Goal: Task Accomplishment & Management: Use online tool/utility

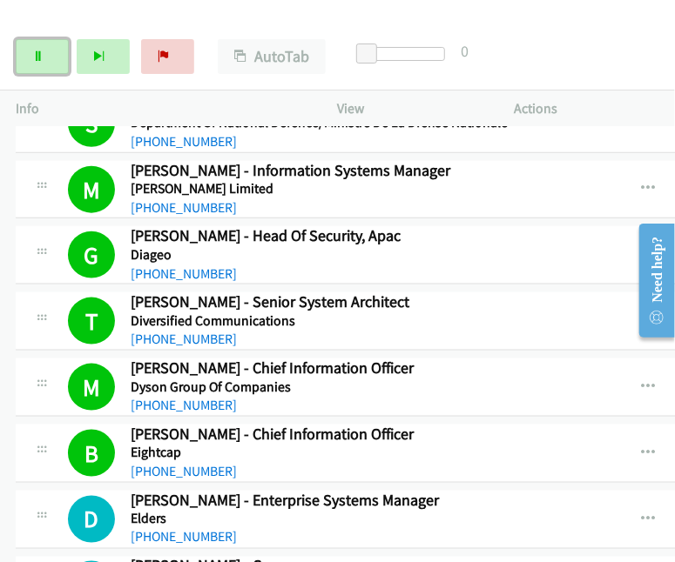
click at [52, 59] on link "Pause" at bounding box center [42, 56] width 53 height 35
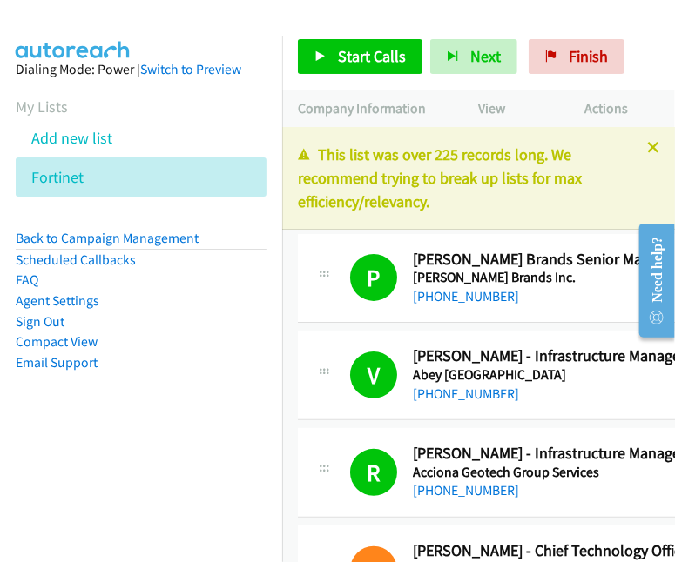
click at [71, 347] on link "Compact View" at bounding box center [57, 341] width 82 height 17
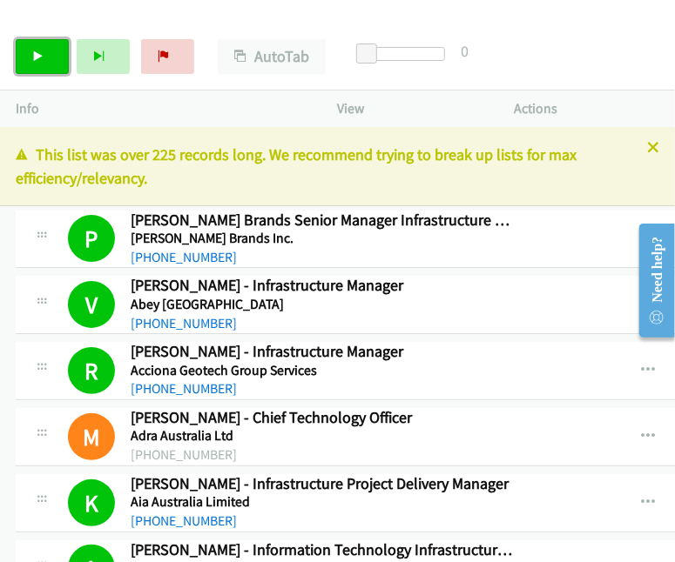
click at [32, 58] on icon at bounding box center [38, 57] width 12 height 12
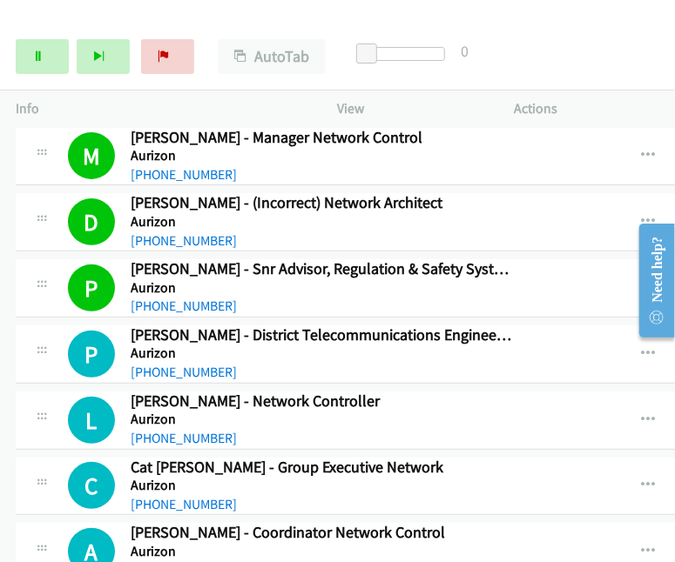
scroll to position [2177, 0]
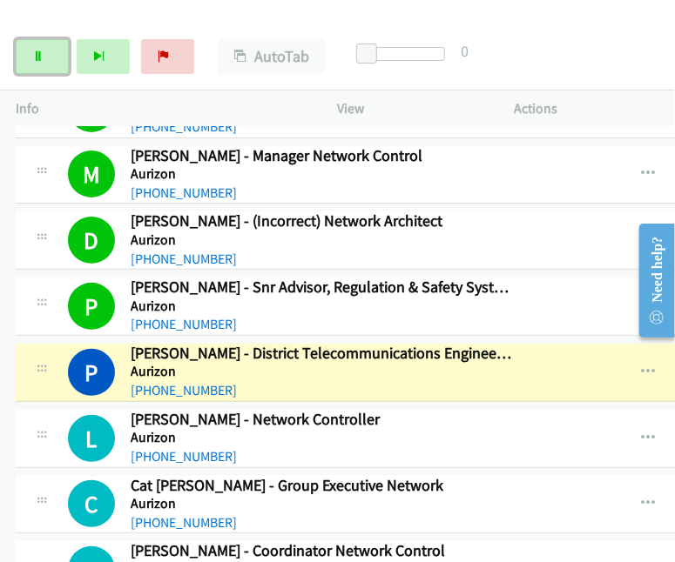
click at [52, 62] on link "Pause" at bounding box center [42, 56] width 53 height 35
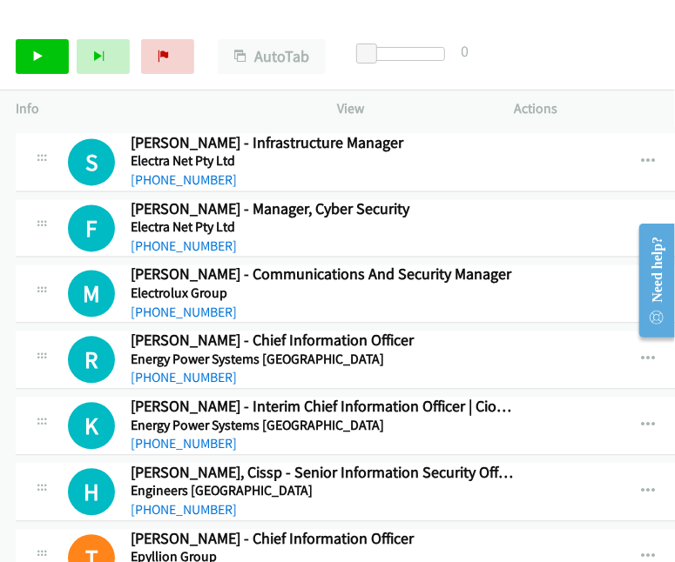
scroll to position [10884, 0]
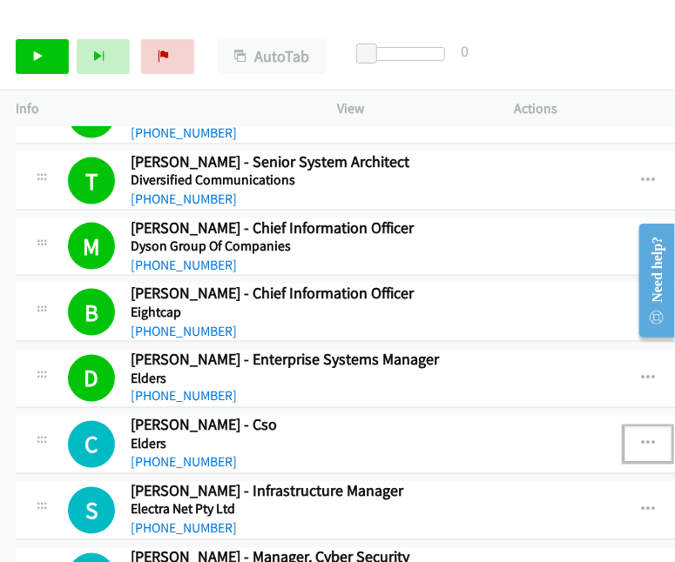
click at [641, 438] on icon "button" at bounding box center [648, 445] width 14 height 14
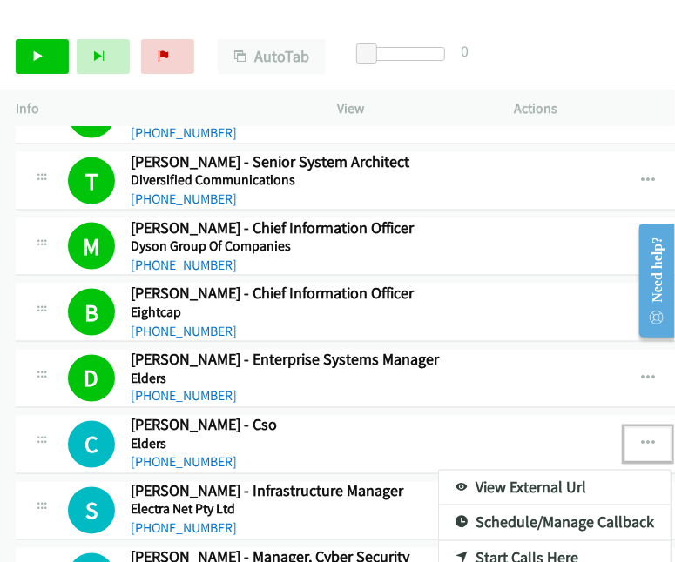
click at [372, 449] on div at bounding box center [337, 281] width 675 height 562
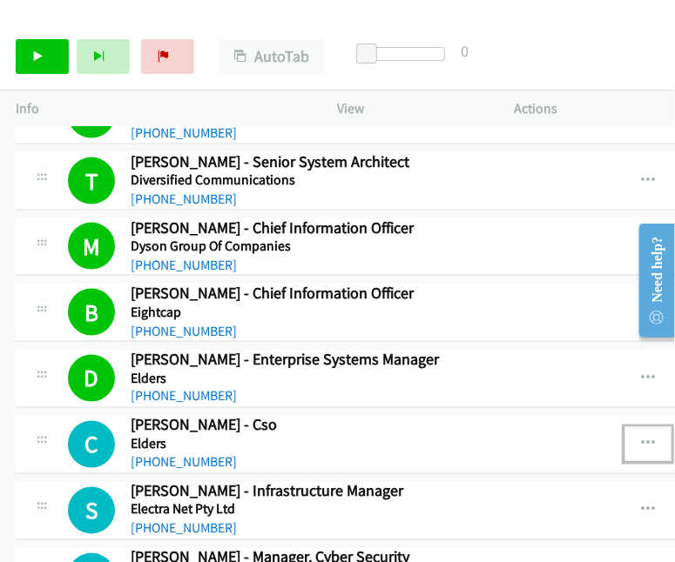
click at [641, 438] on icon "button" at bounding box center [648, 445] width 14 height 14
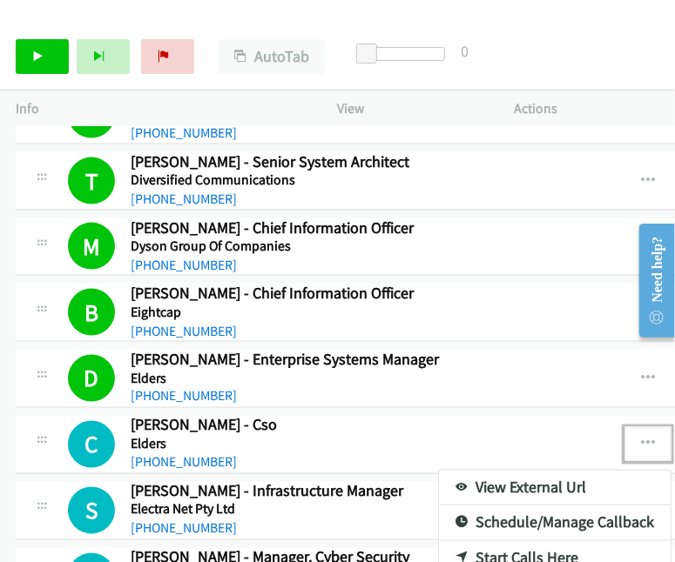
click at [481, 542] on link "Start Calls Here" at bounding box center [555, 559] width 232 height 35
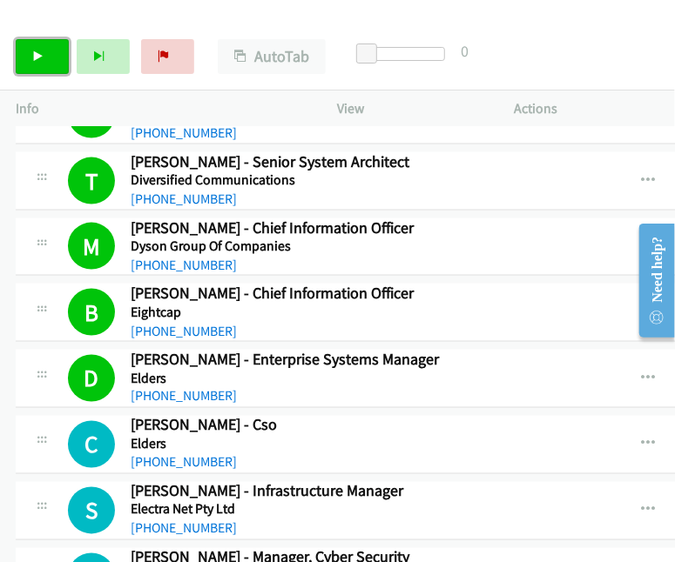
click at [34, 60] on icon at bounding box center [38, 57] width 12 height 12
click at [55, 54] on link "Pause" at bounding box center [42, 56] width 53 height 35
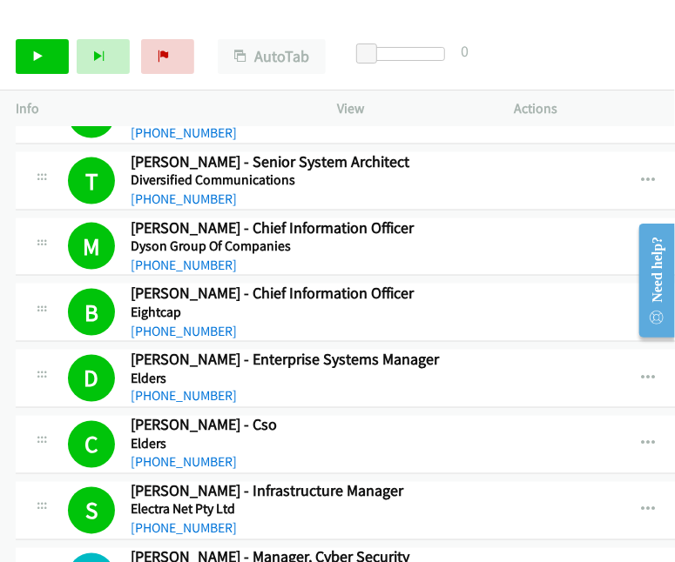
click at [601, 49] on div "Start Calls Pause Next Finish Call Completed AutoTab AutoTab 0" at bounding box center [337, 57] width 675 height 67
click at [43, 57] on icon at bounding box center [38, 57] width 12 height 12
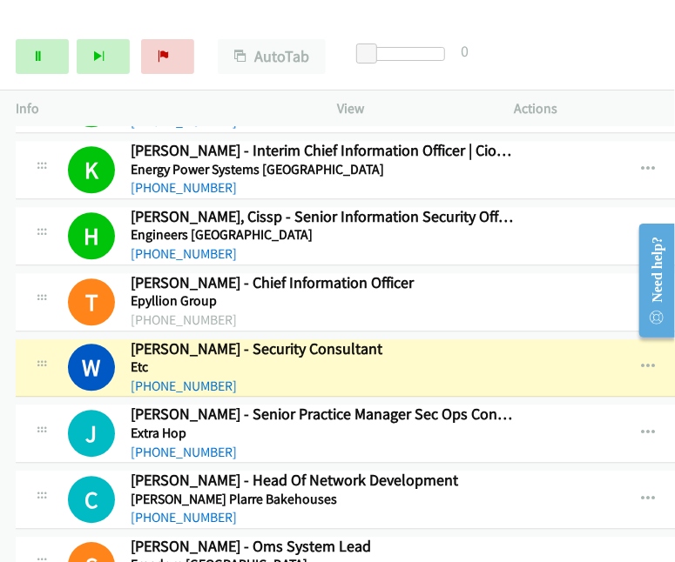
scroll to position [11490, 0]
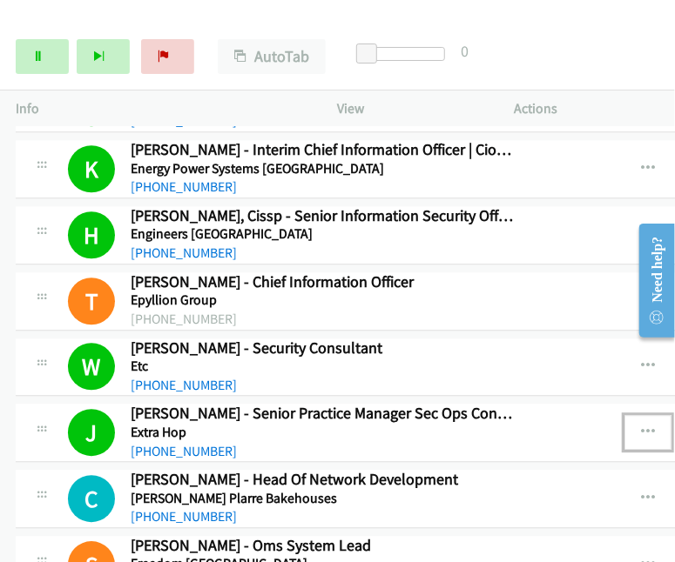
click at [624, 415] on button "button" at bounding box center [647, 432] width 47 height 35
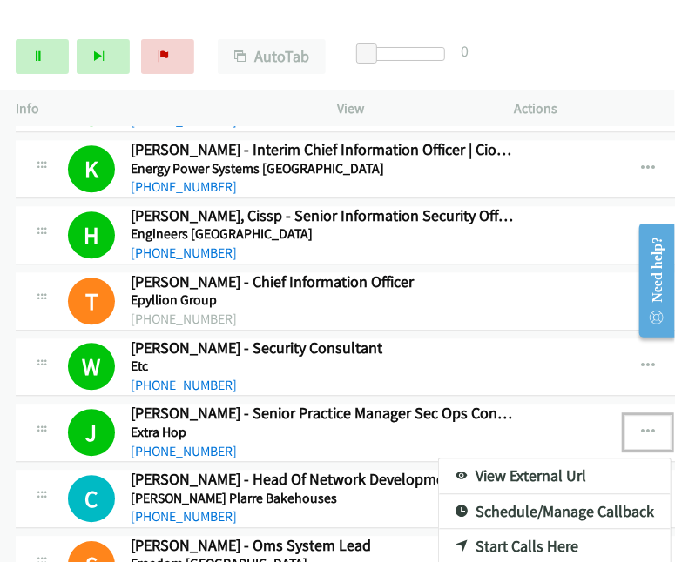
click at [475, 459] on link "View External Url" at bounding box center [555, 476] width 232 height 35
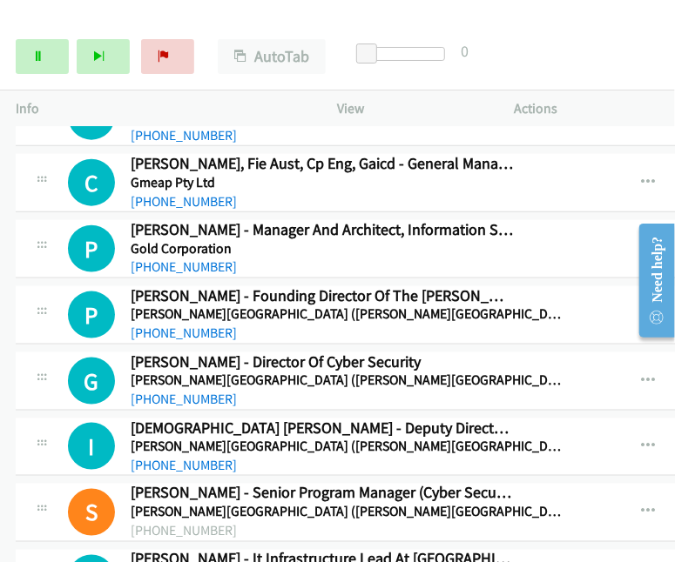
scroll to position [12799, 0]
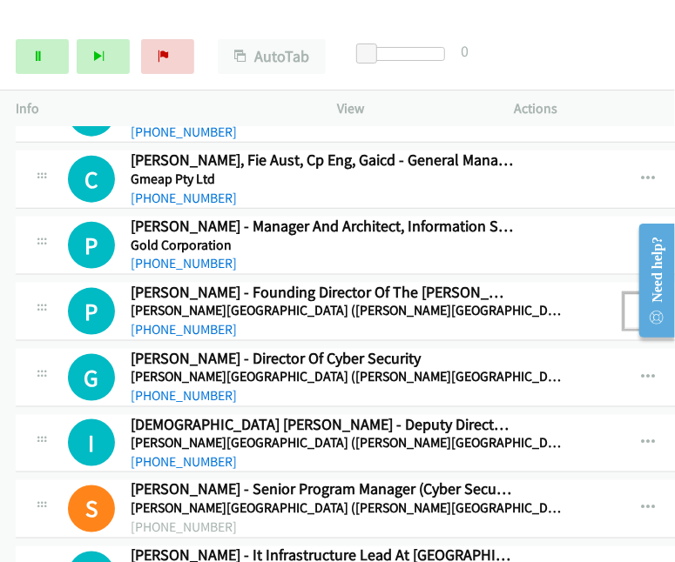
click at [641, 305] on icon "button" at bounding box center [648, 312] width 14 height 14
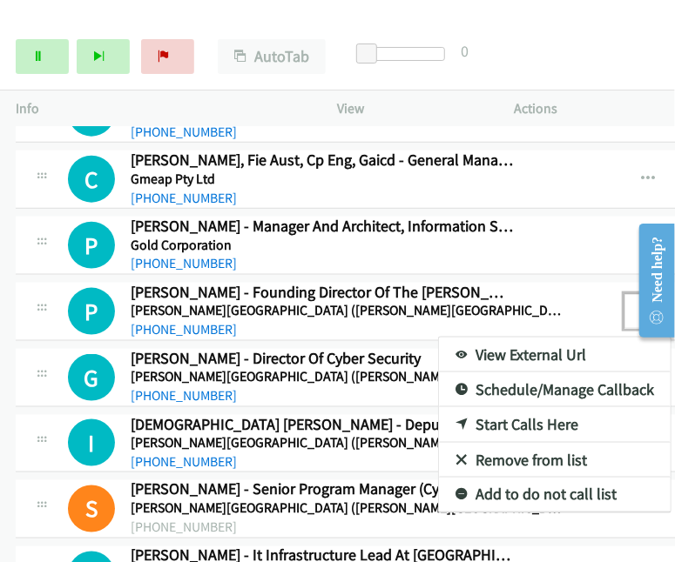
click at [502, 407] on link "Start Calls Here" at bounding box center [555, 424] width 232 height 35
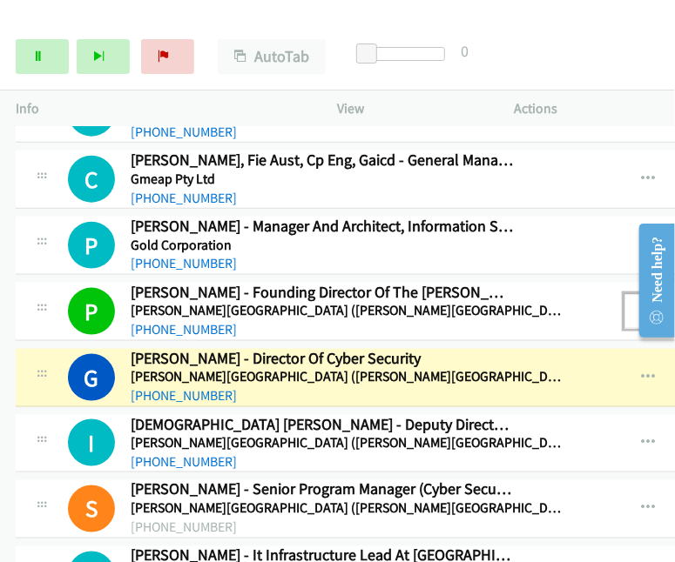
click at [641, 305] on icon "button" at bounding box center [648, 312] width 14 height 14
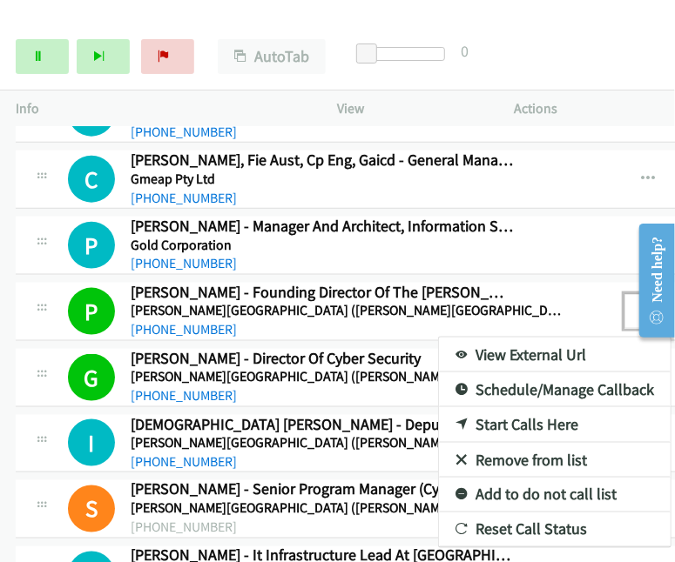
click at [494, 338] on link "View External Url" at bounding box center [555, 355] width 232 height 35
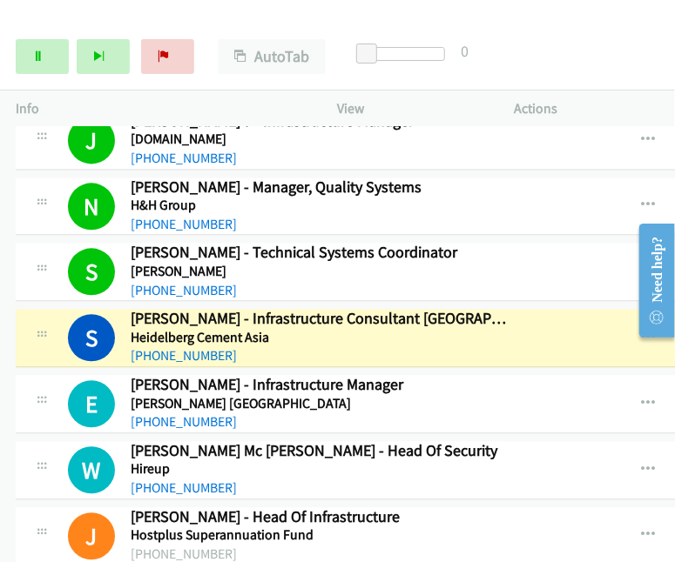
scroll to position [13372, 0]
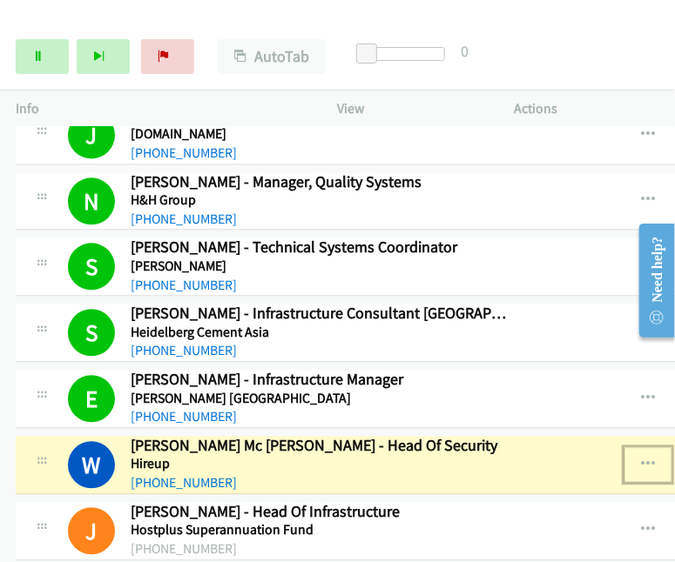
click at [641, 458] on icon "button" at bounding box center [648, 465] width 14 height 14
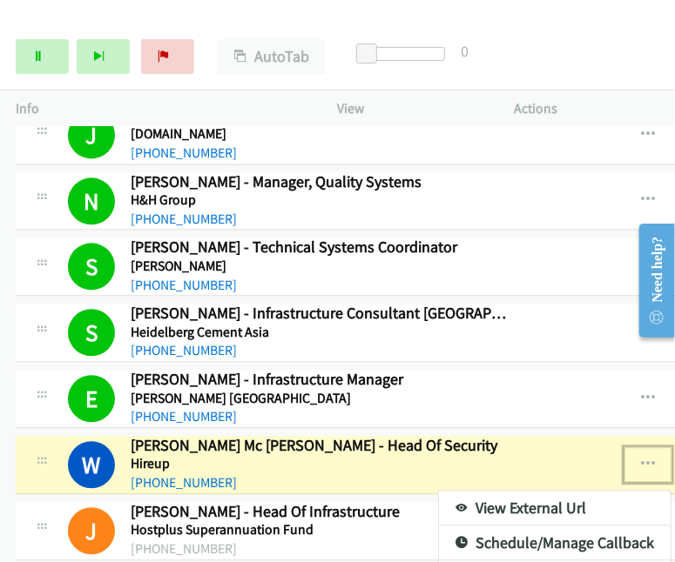
click at [503, 491] on link "View External Url" at bounding box center [555, 508] width 232 height 35
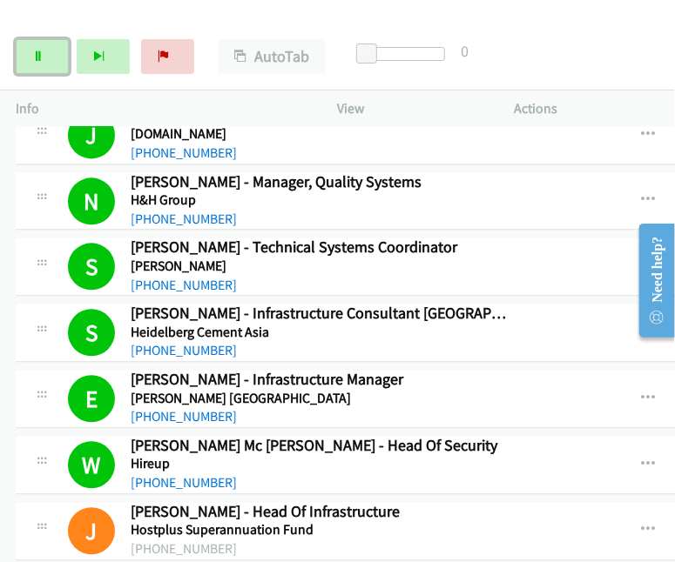
click at [44, 62] on link "Pause" at bounding box center [42, 56] width 53 height 35
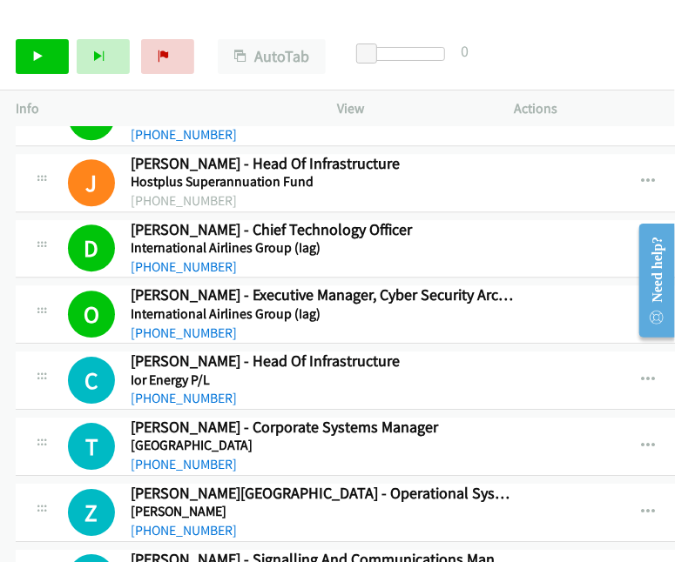
scroll to position [13459, 0]
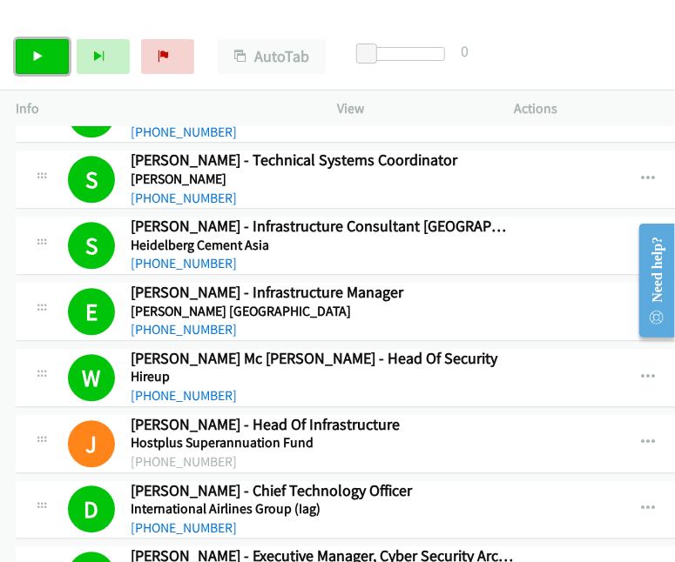
click at [53, 51] on link "Start Calls" at bounding box center [42, 56] width 53 height 35
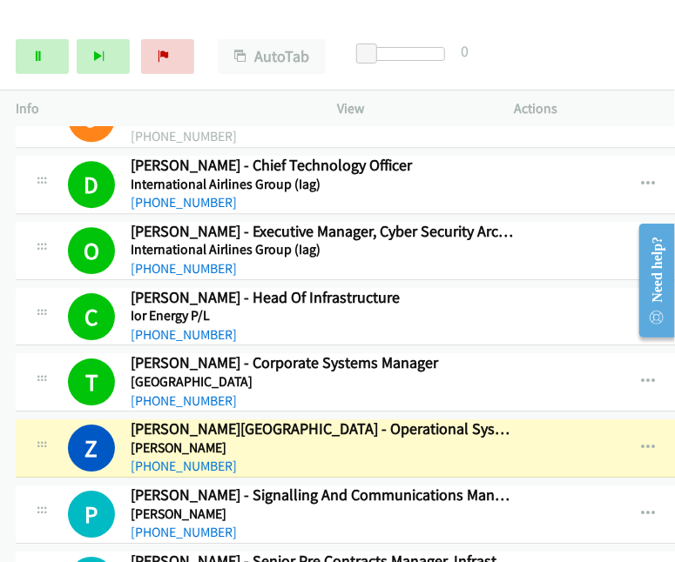
scroll to position [13808, 0]
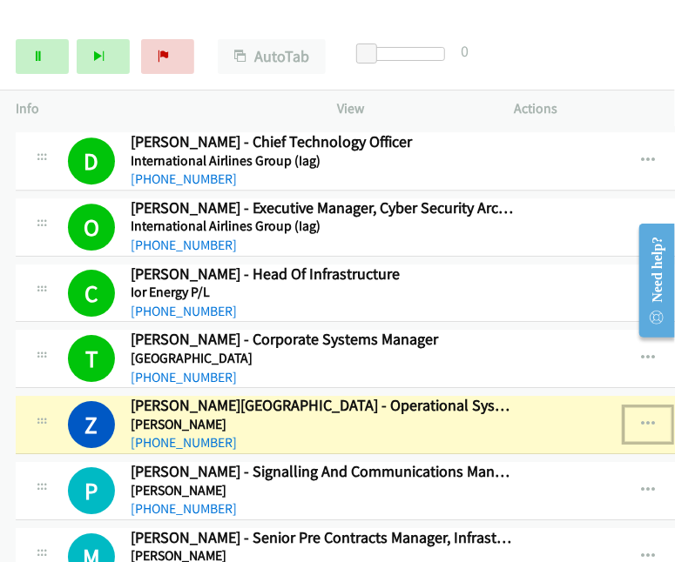
click at [641, 418] on icon "button" at bounding box center [648, 425] width 14 height 14
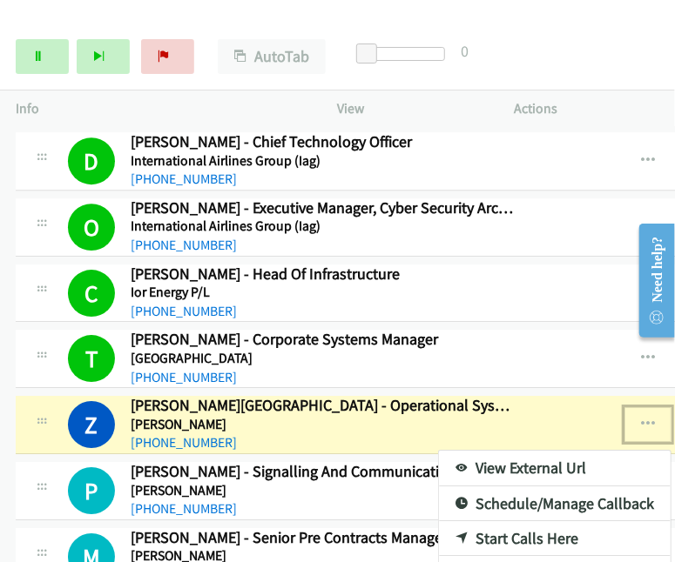
click at [540, 451] on link "View External Url" at bounding box center [555, 468] width 232 height 35
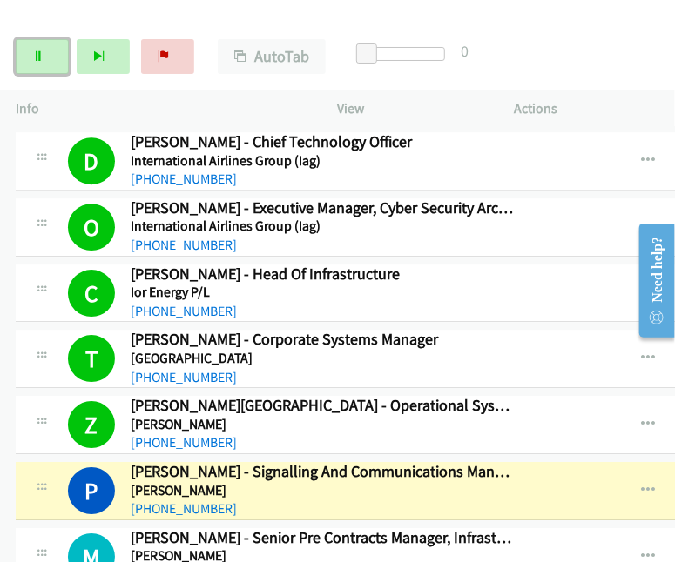
click at [44, 60] on link "Pause" at bounding box center [42, 56] width 53 height 35
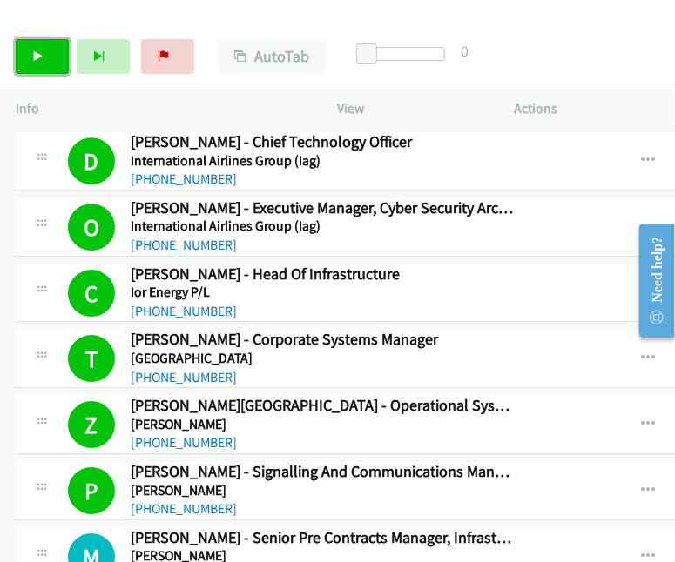
click at [47, 58] on link "Start Calls" at bounding box center [42, 56] width 53 height 35
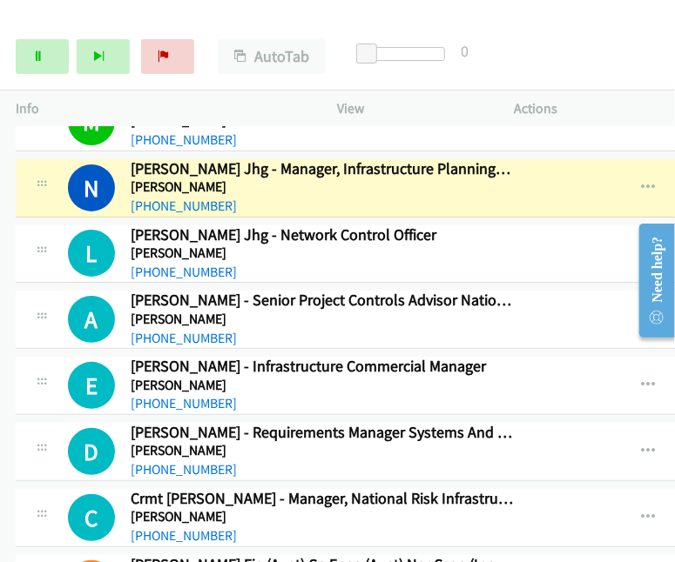
scroll to position [14156, 0]
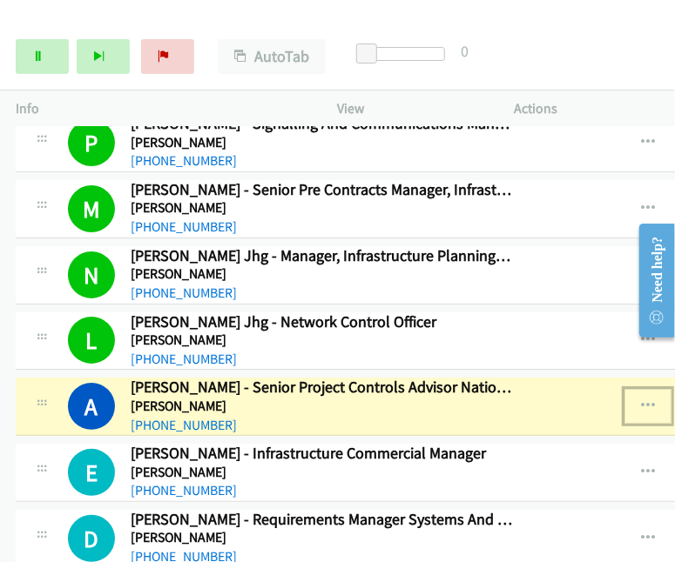
click at [641, 400] on icon "button" at bounding box center [648, 407] width 14 height 14
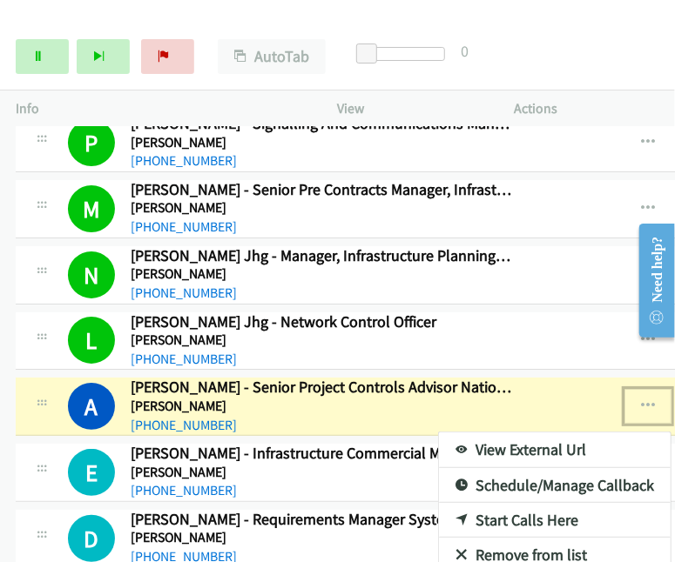
click at [474, 433] on link "View External Url" at bounding box center [555, 450] width 232 height 35
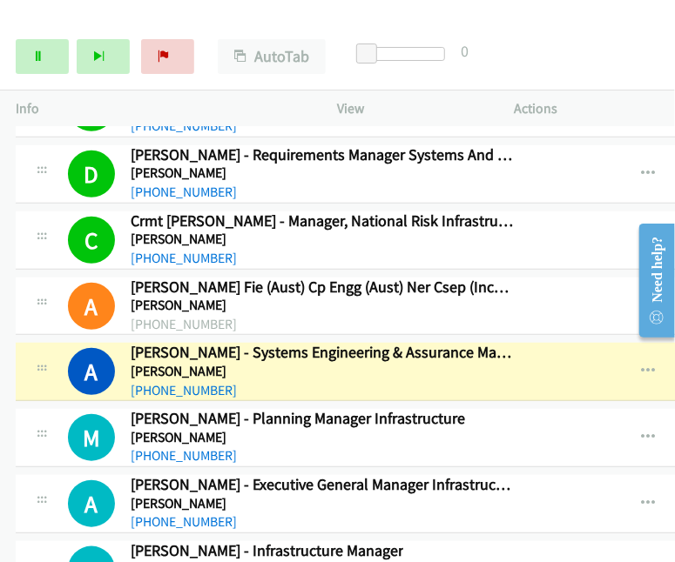
scroll to position [14504, 0]
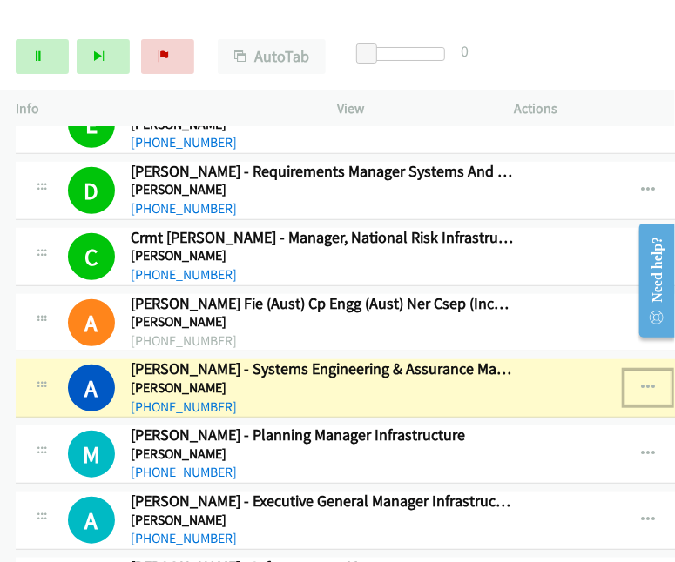
click at [641, 381] on icon "button" at bounding box center [648, 388] width 14 height 14
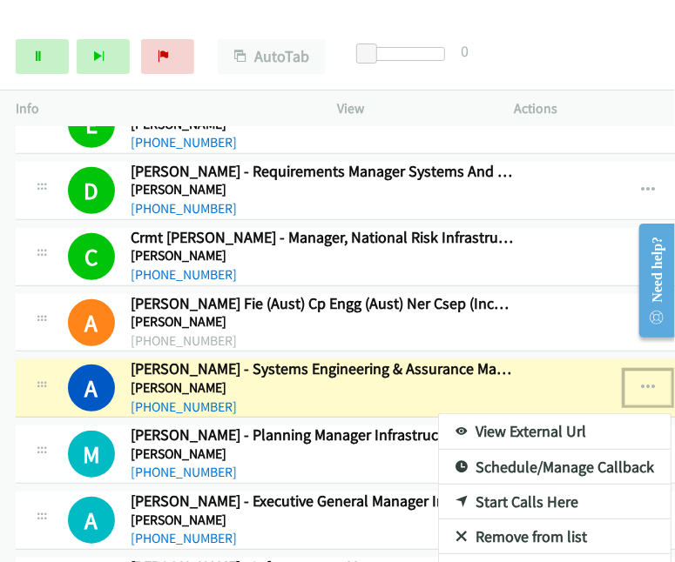
click at [514, 414] on link "View External Url" at bounding box center [555, 431] width 232 height 35
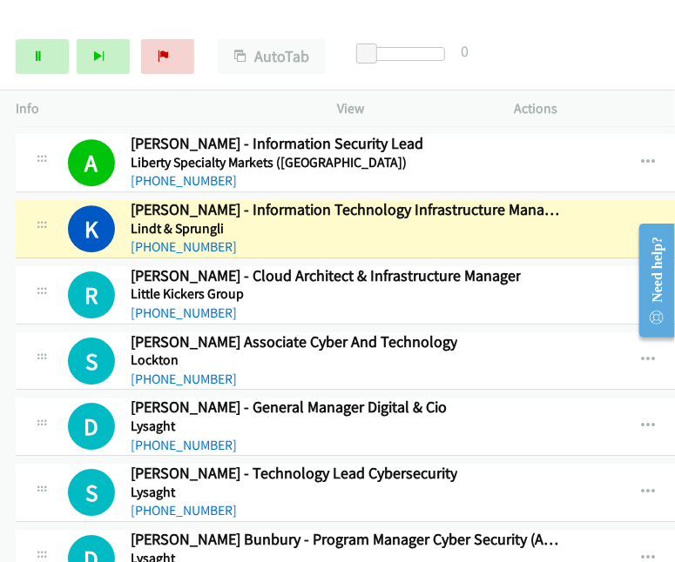
scroll to position [15854, 0]
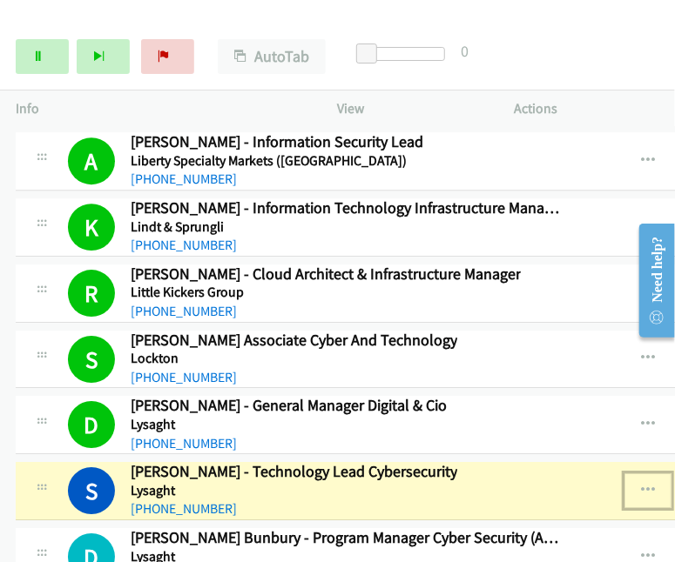
click at [641, 484] on icon "button" at bounding box center [648, 491] width 14 height 14
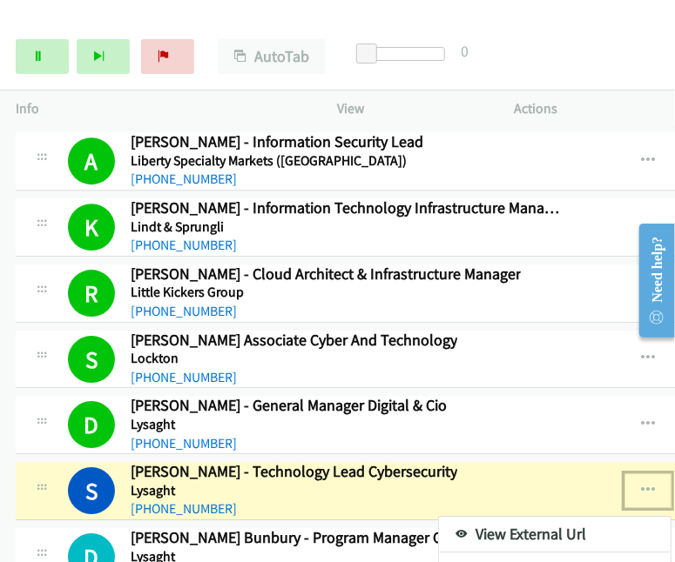
click at [538, 517] on link "View External Url" at bounding box center [555, 534] width 232 height 35
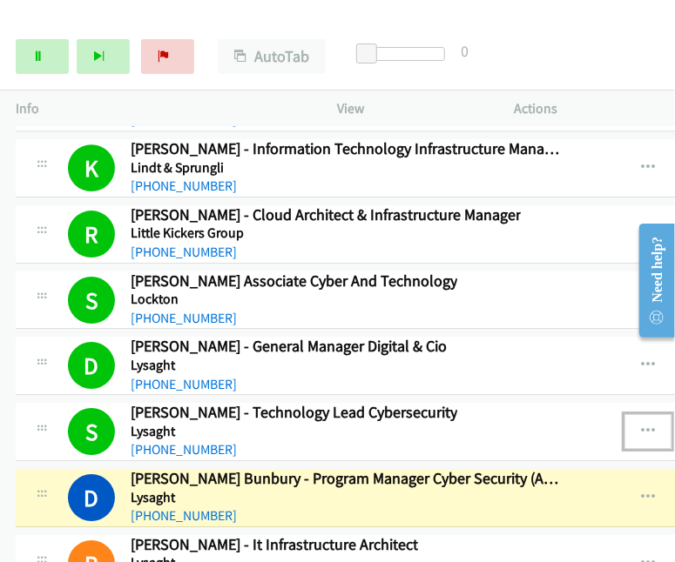
scroll to position [15941, 0]
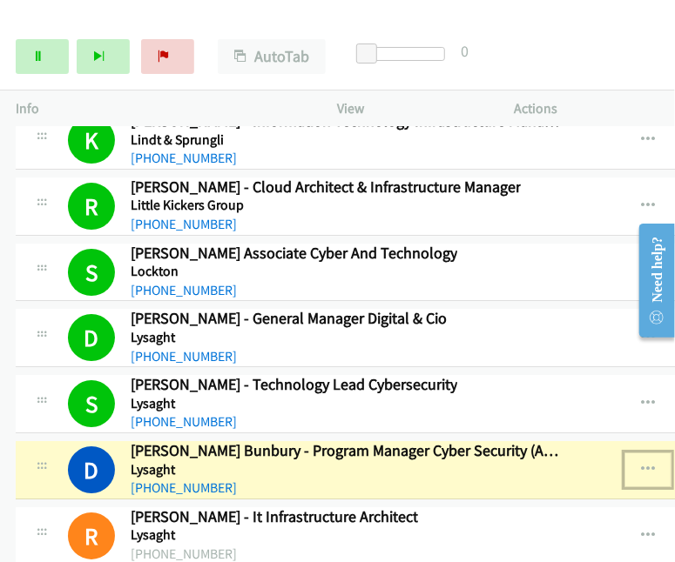
click at [641, 463] on icon "button" at bounding box center [648, 470] width 14 height 14
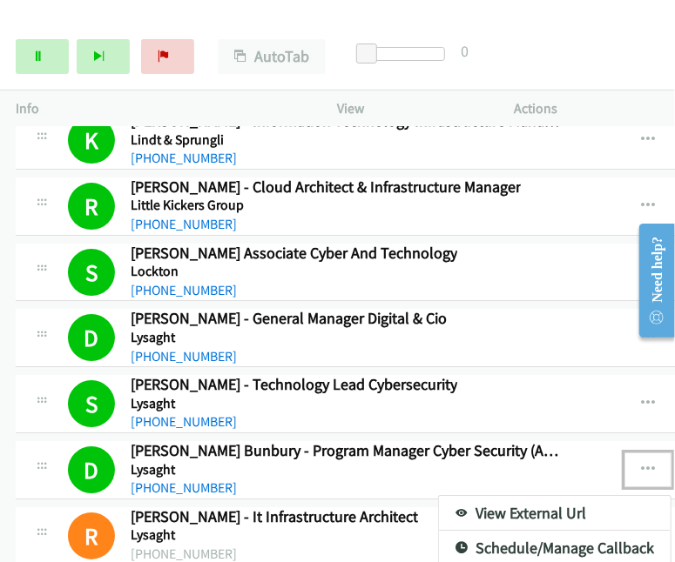
click at [327, 10] on div at bounding box center [337, 281] width 675 height 562
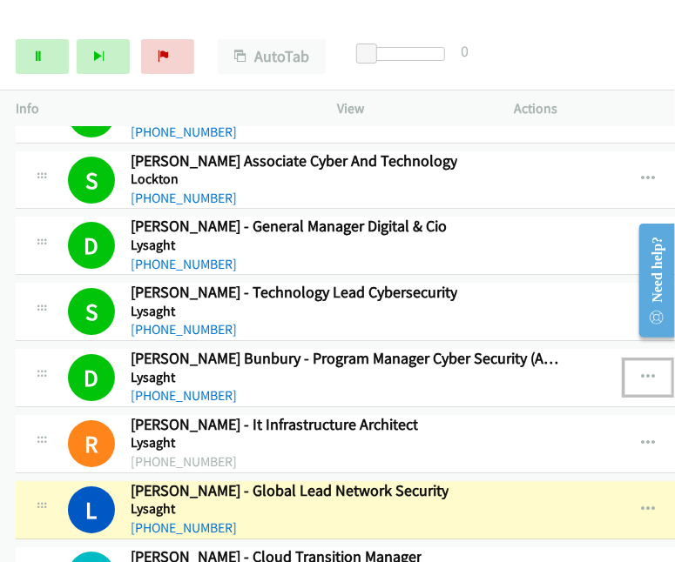
scroll to position [16115, 0]
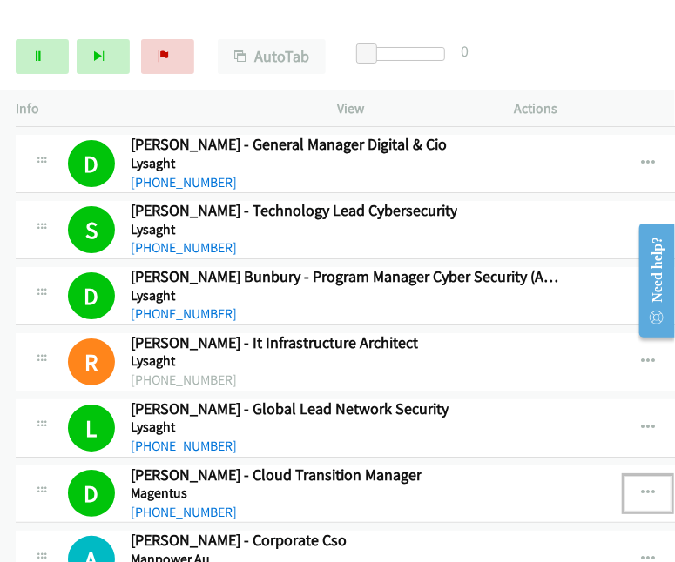
click at [641, 487] on icon "button" at bounding box center [648, 494] width 14 height 14
click at [531, 521] on link "View External Url" at bounding box center [555, 538] width 232 height 35
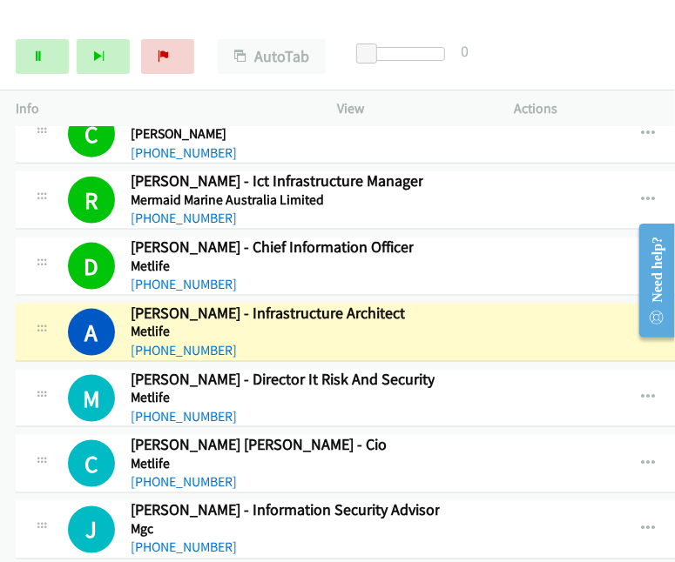
scroll to position [16899, 0]
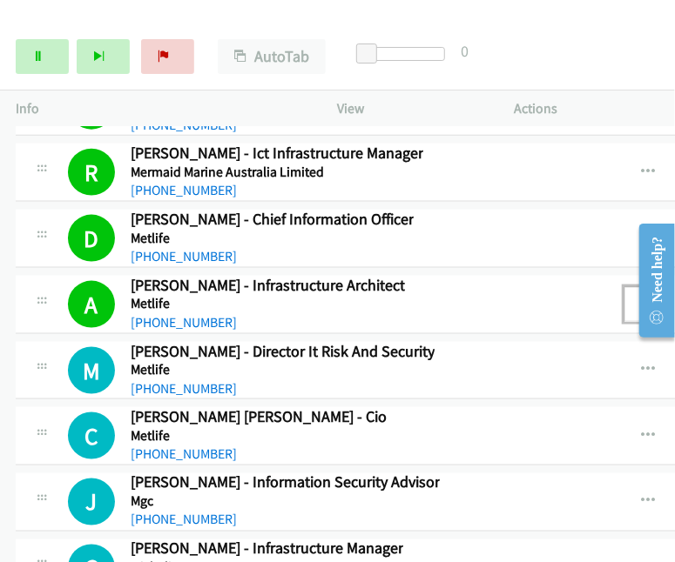
click at [641, 298] on icon "button" at bounding box center [648, 305] width 14 height 14
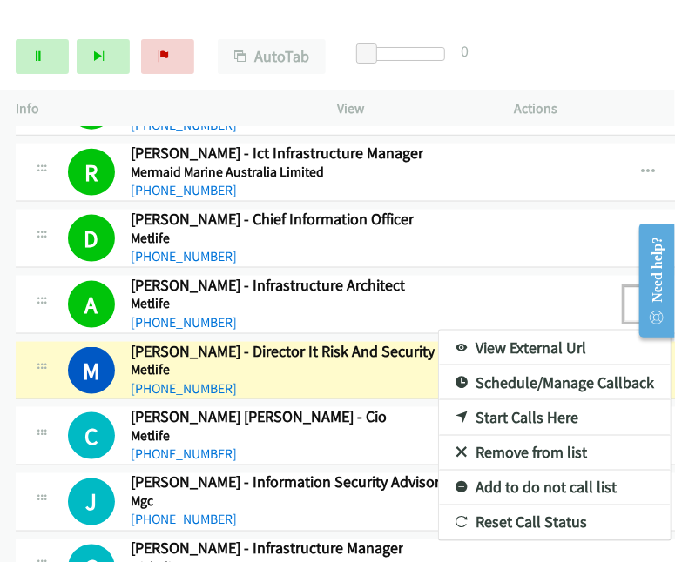
click at [476, 331] on link "View External Url" at bounding box center [555, 348] width 232 height 35
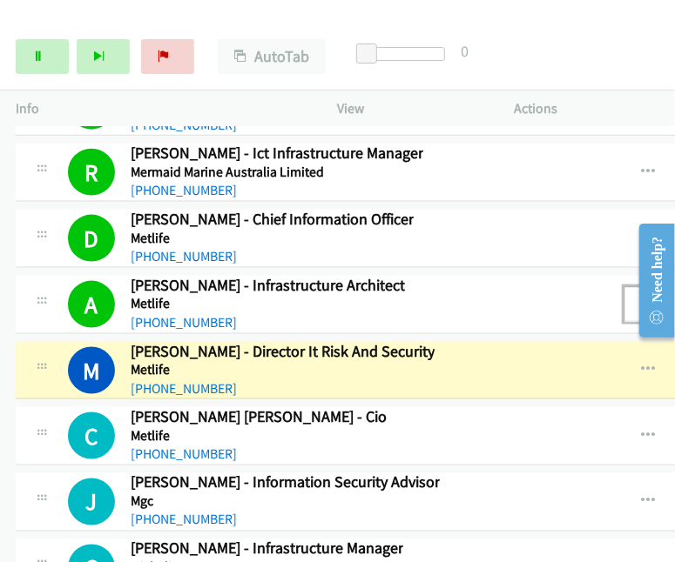
click at [641, 298] on icon "button" at bounding box center [648, 305] width 14 height 14
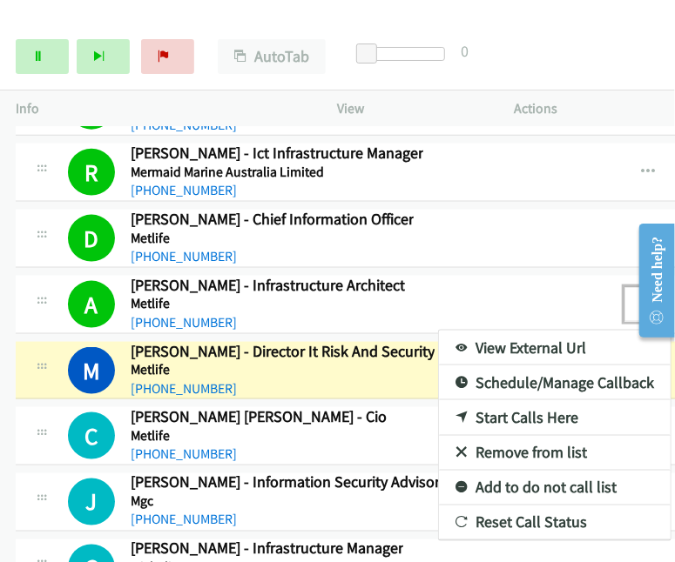
click at [511, 331] on link "View External Url" at bounding box center [555, 348] width 232 height 35
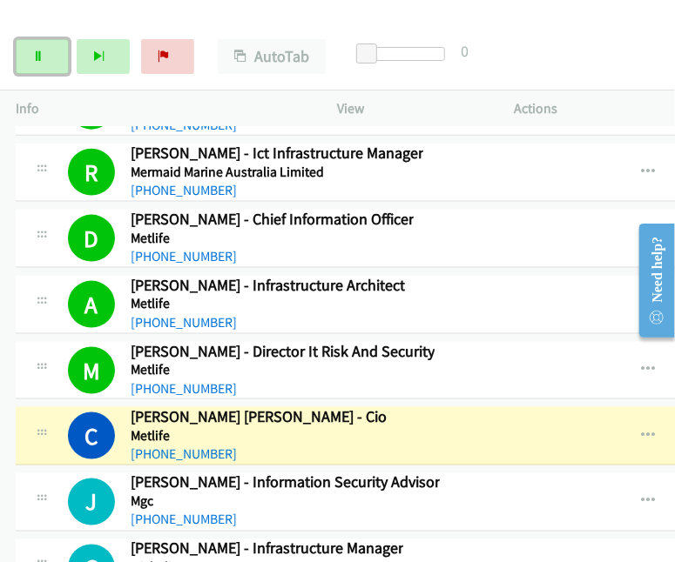
click at [52, 48] on link "Pause" at bounding box center [42, 56] width 53 height 35
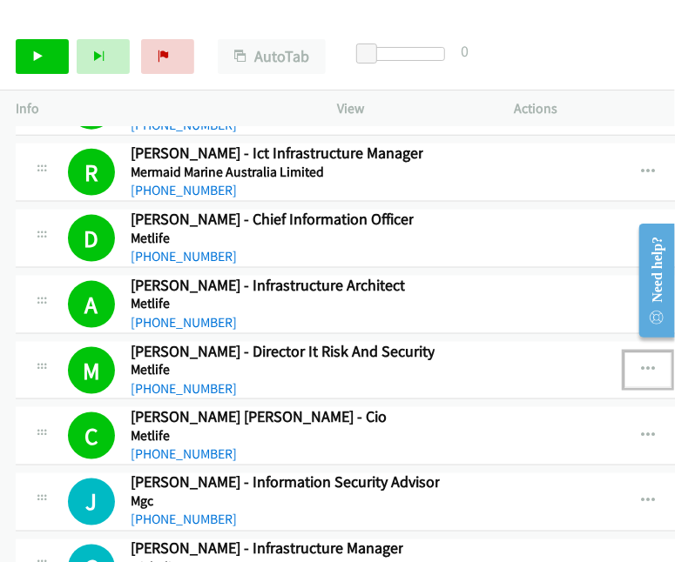
click at [641, 363] on icon "button" at bounding box center [648, 370] width 14 height 14
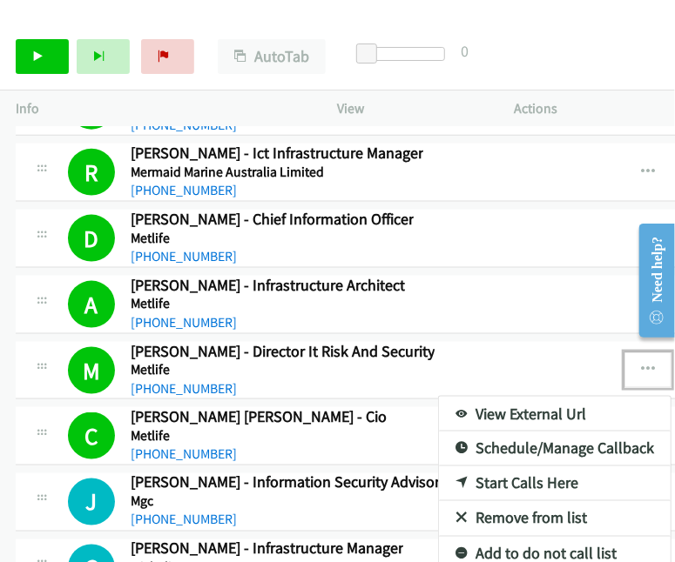
click at [514, 397] on link "View External Url" at bounding box center [555, 414] width 232 height 35
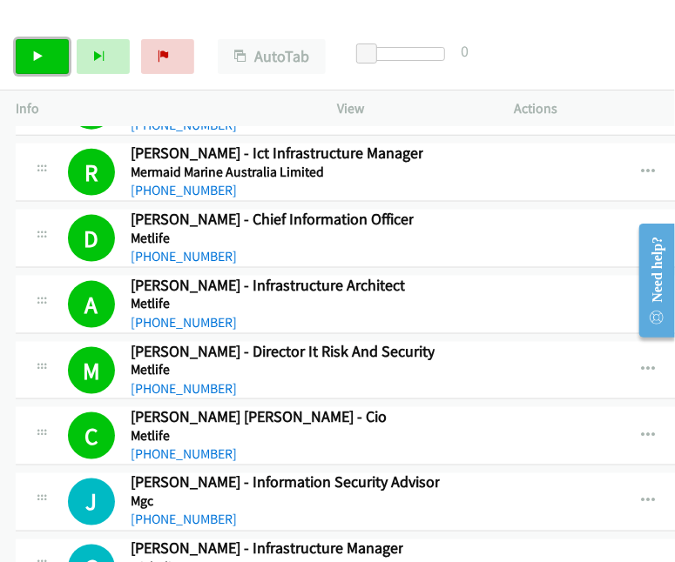
click at [45, 55] on link "Start Calls" at bounding box center [42, 56] width 53 height 35
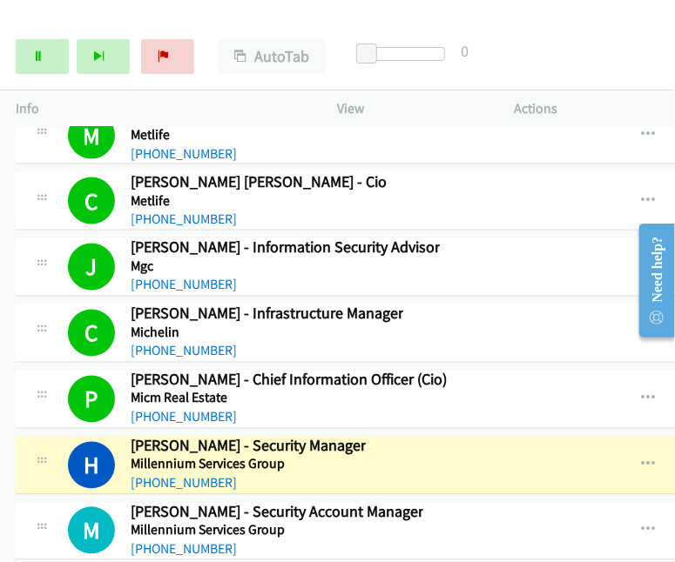
scroll to position [17160, 0]
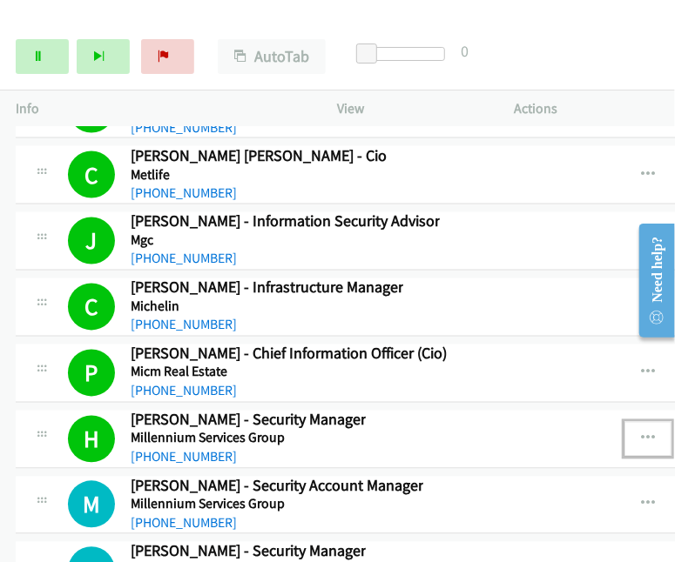
click at [624, 422] on button "button" at bounding box center [647, 439] width 47 height 35
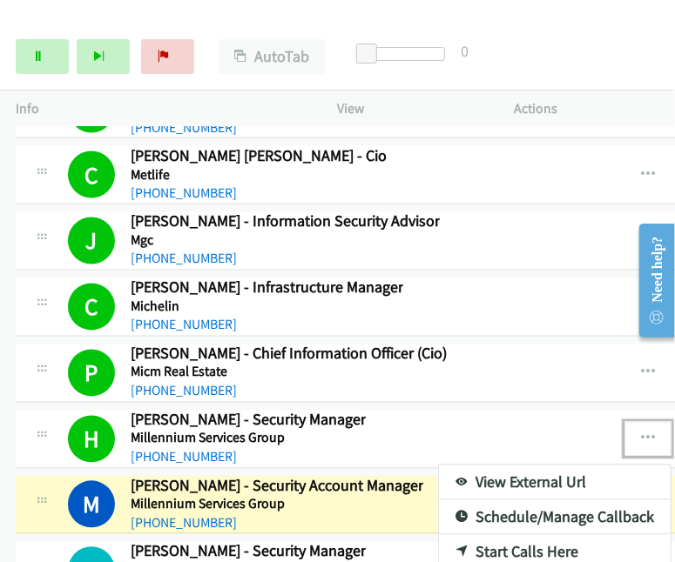
click at [521, 466] on link "View External Url" at bounding box center [555, 483] width 232 height 35
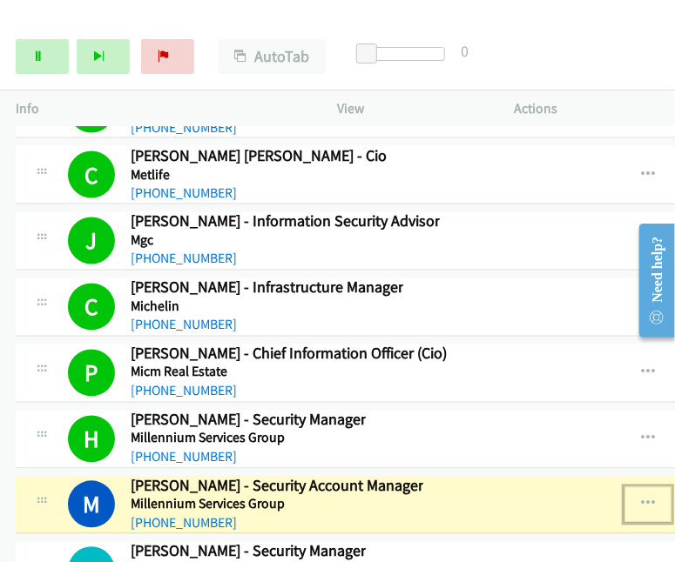
click at [641, 498] on icon "button" at bounding box center [648, 505] width 14 height 14
click at [517, 532] on link "View External Url" at bounding box center [555, 549] width 232 height 35
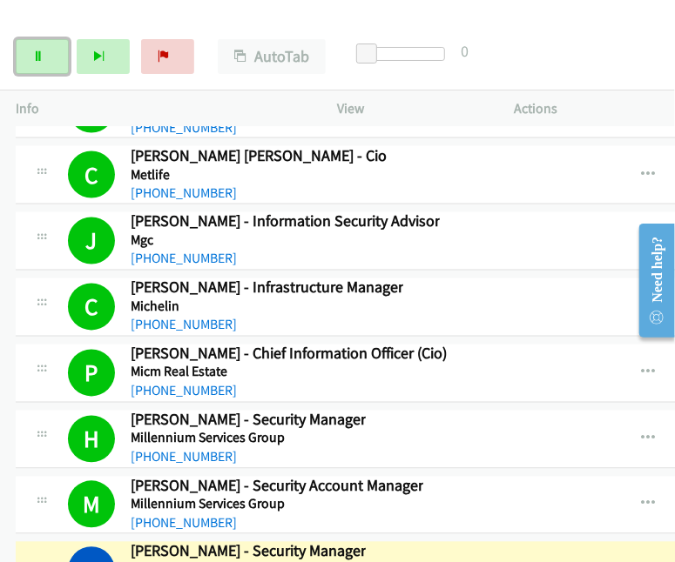
drag, startPoint x: 40, startPoint y: 52, endPoint x: 60, endPoint y: 50, distance: 20.2
click at [40, 52] on icon at bounding box center [38, 57] width 12 height 12
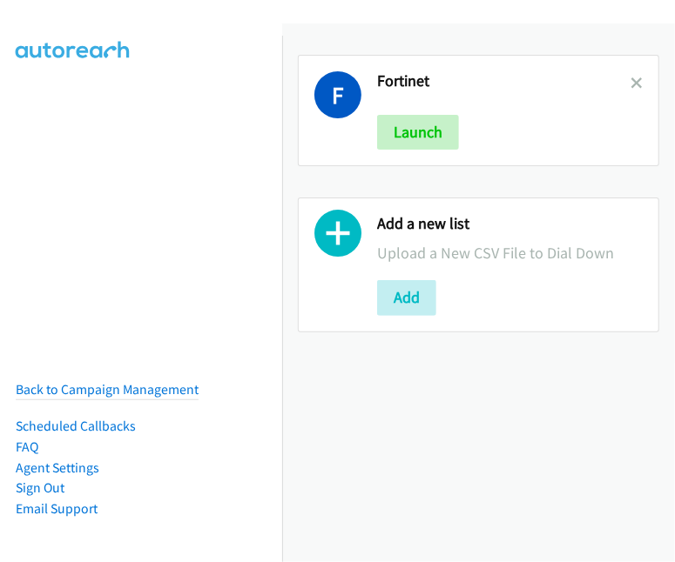
click at [630, 84] on icon at bounding box center [636, 84] width 12 height 12
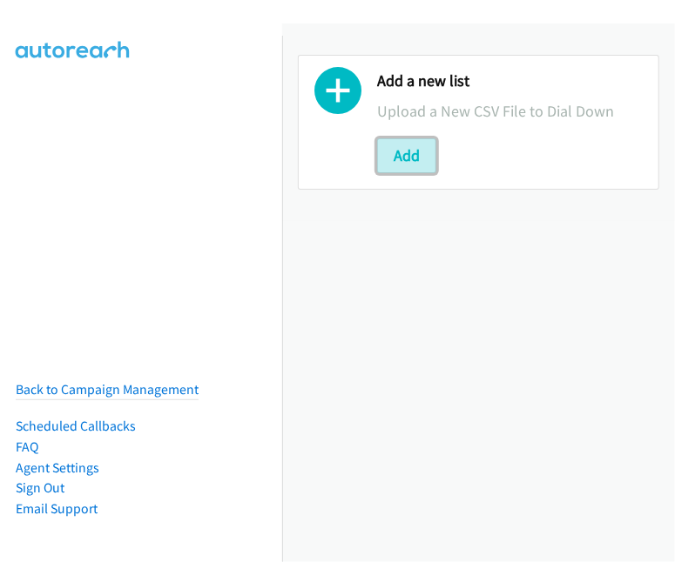
click at [395, 147] on button "Add" at bounding box center [406, 155] width 59 height 35
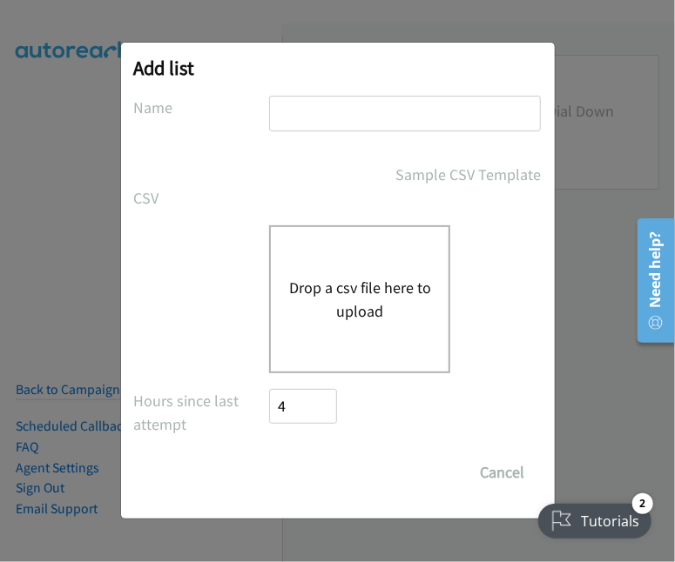
click at [331, 280] on button "Drop a csv file here to upload" at bounding box center [359, 299] width 143 height 47
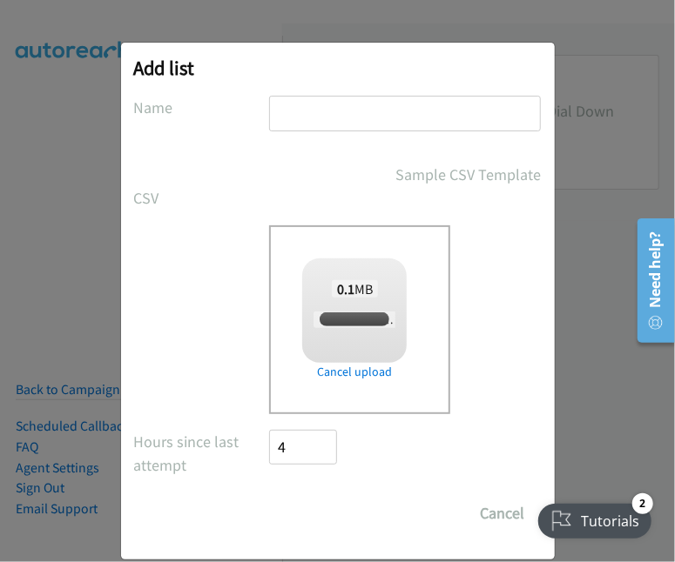
checkbox input "true"
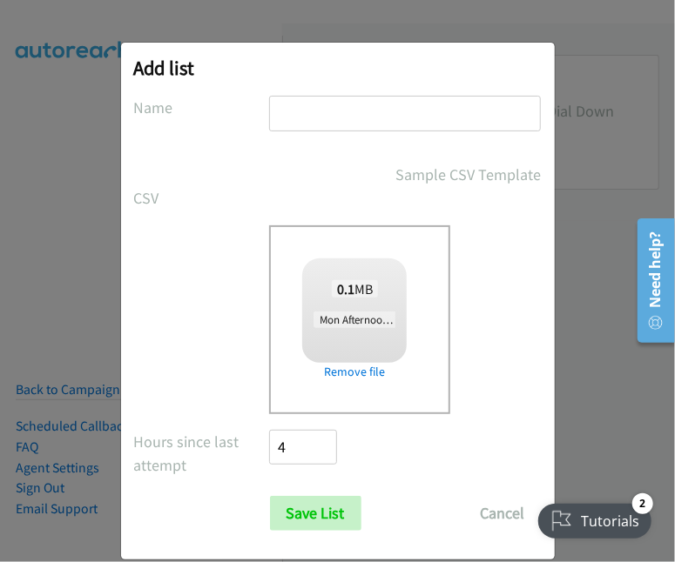
click at [324, 108] on input "text" at bounding box center [405, 114] width 272 height 36
drag, startPoint x: 356, startPoint y: 114, endPoint x: 311, endPoint y: 109, distance: 45.6
click at [303, 111] on input "Mon Morn" at bounding box center [405, 114] width 272 height 36
type input "Mon Afternoon"
click at [338, 508] on input "Save List" at bounding box center [315, 513] width 91 height 35
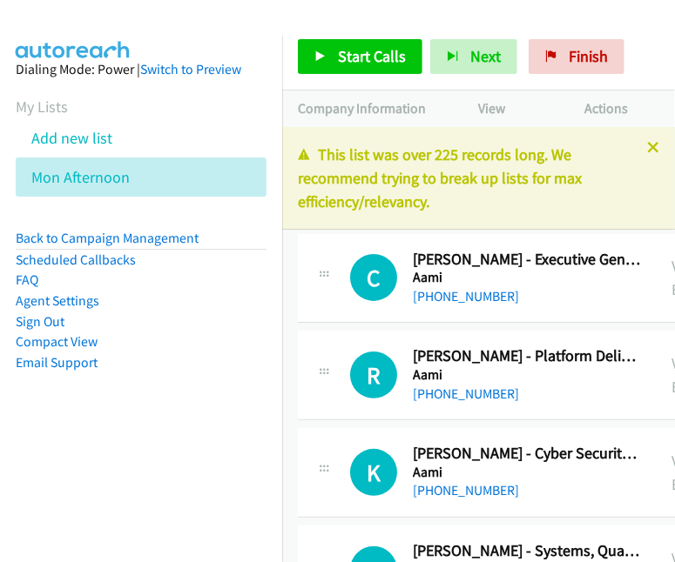
click at [64, 346] on link "Compact View" at bounding box center [57, 341] width 82 height 17
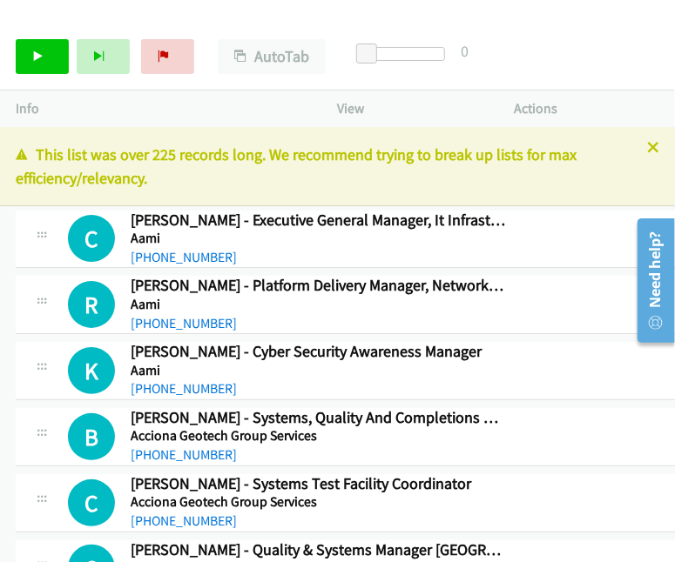
click at [593, 39] on div "Start Calls Pause Next Finish Paused AutoTab AutoTab 0" at bounding box center [337, 57] width 675 height 67
click at [44, 55] on link "Start Calls" at bounding box center [42, 56] width 53 height 35
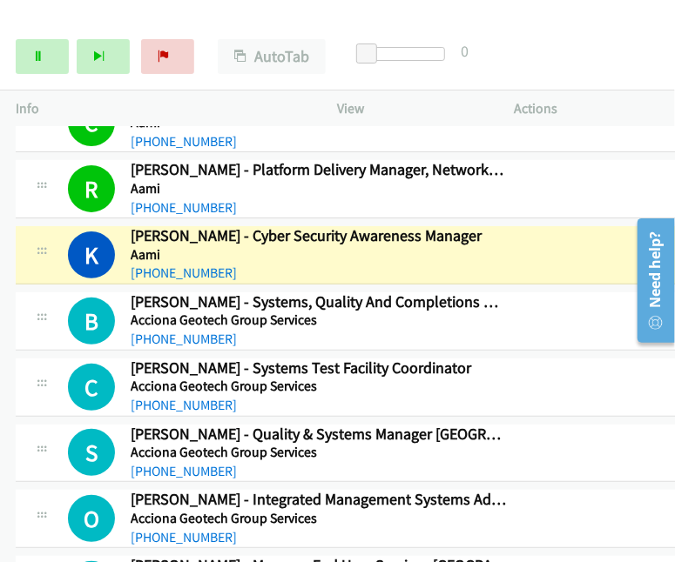
scroll to position [119, 0]
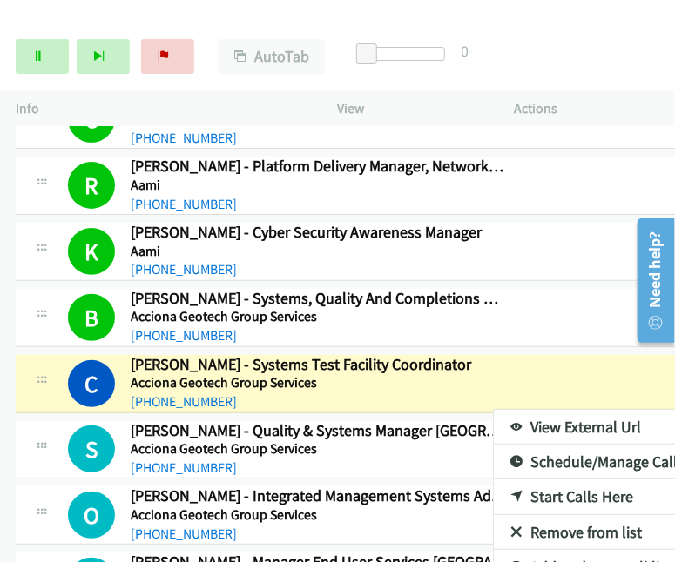
scroll to position [206, 0]
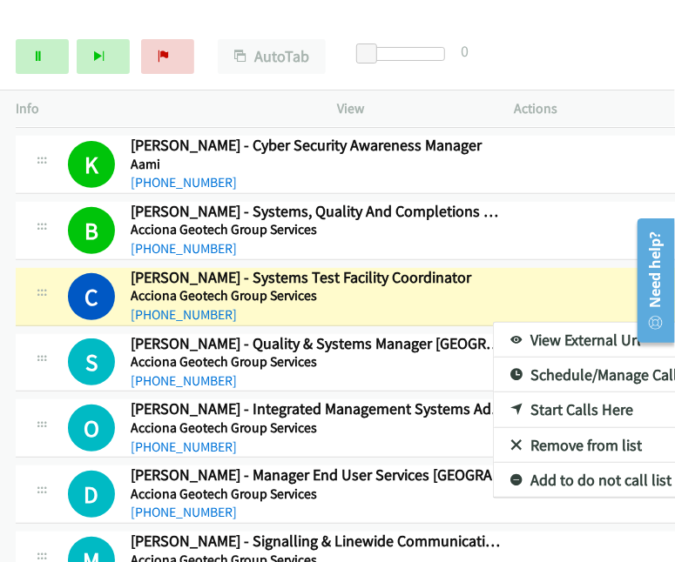
click at [542, 333] on link "View External Url" at bounding box center [610, 340] width 232 height 35
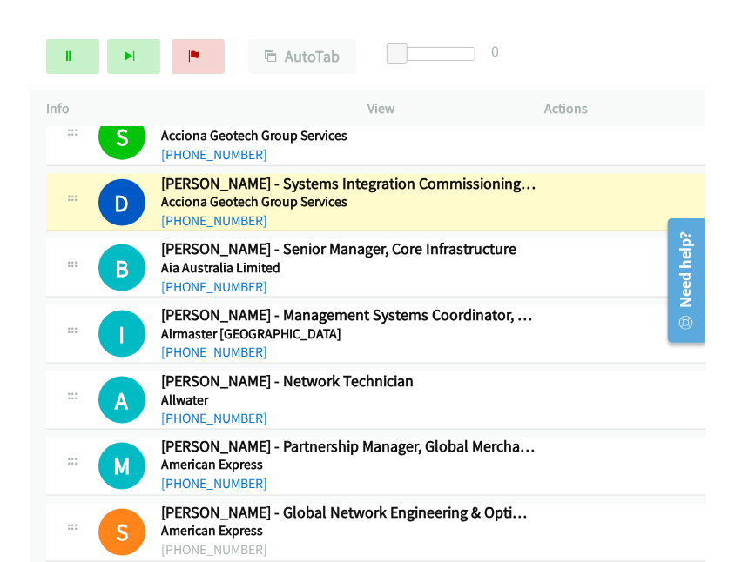
scroll to position [642, 0]
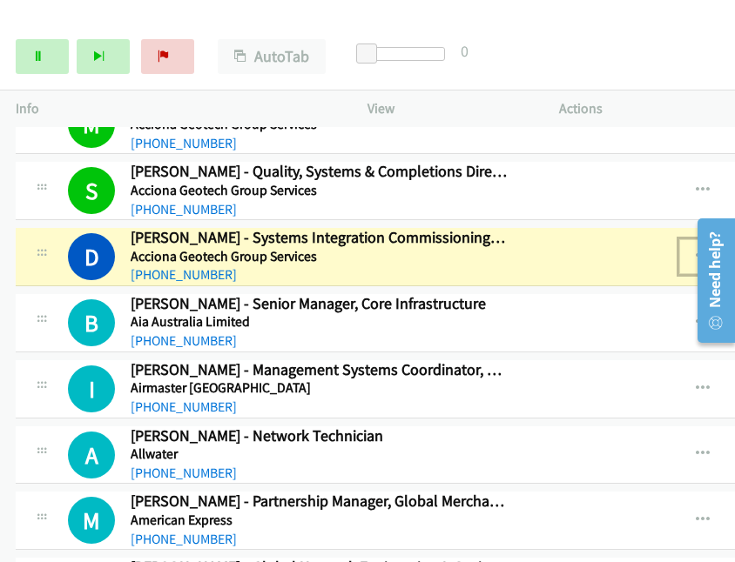
click at [674, 250] on icon "button" at bounding box center [703, 257] width 14 height 14
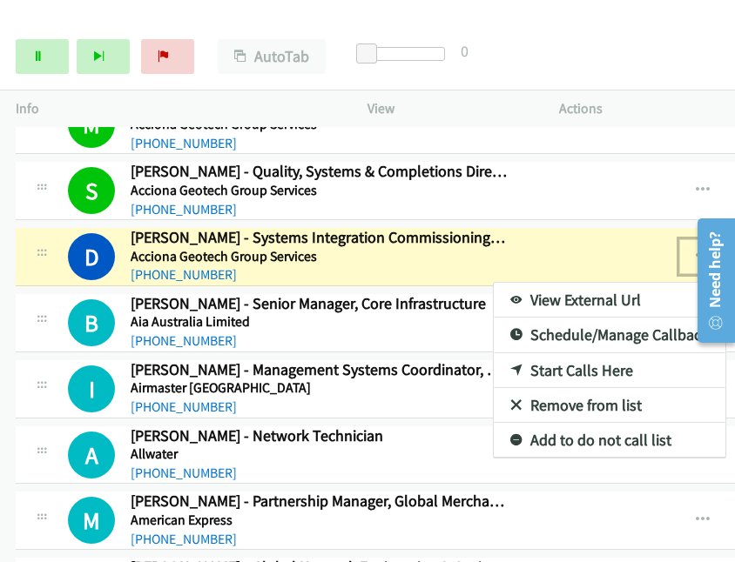
click at [529, 293] on link "View External Url" at bounding box center [610, 300] width 232 height 35
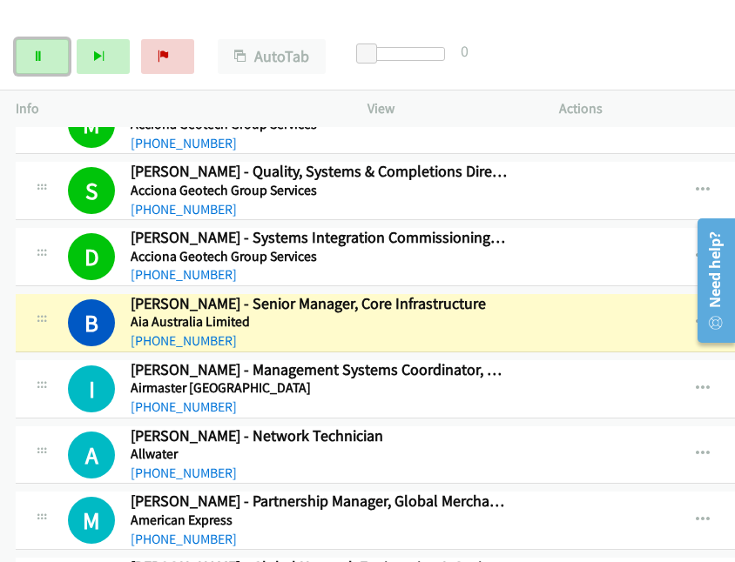
click at [45, 59] on link "Pause" at bounding box center [42, 56] width 53 height 35
click at [674, 320] on icon "button" at bounding box center [703, 323] width 14 height 14
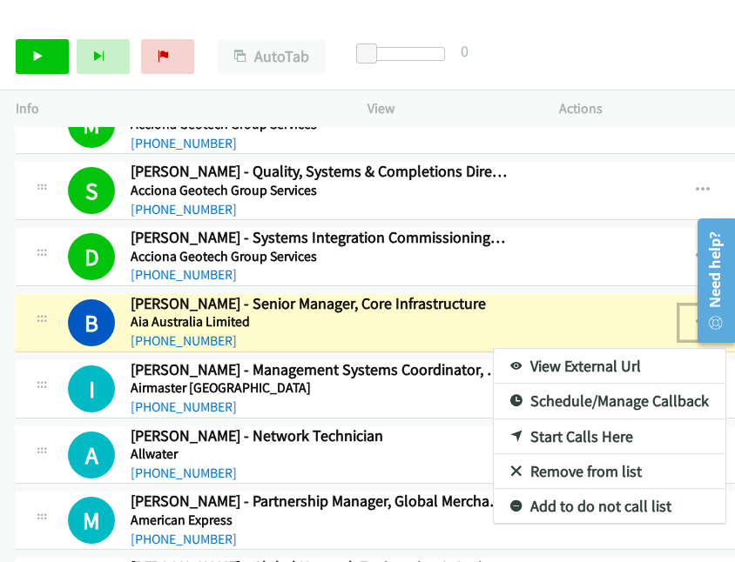
click at [538, 365] on link "View External Url" at bounding box center [610, 366] width 232 height 35
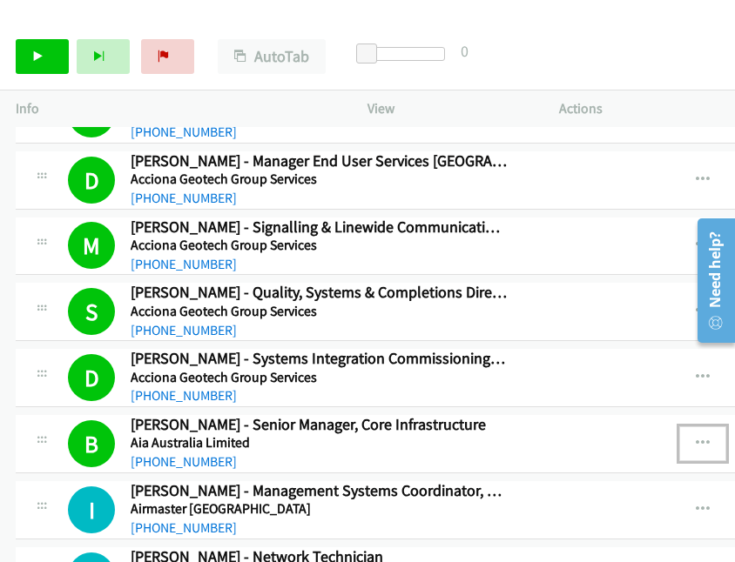
scroll to position [468, 0]
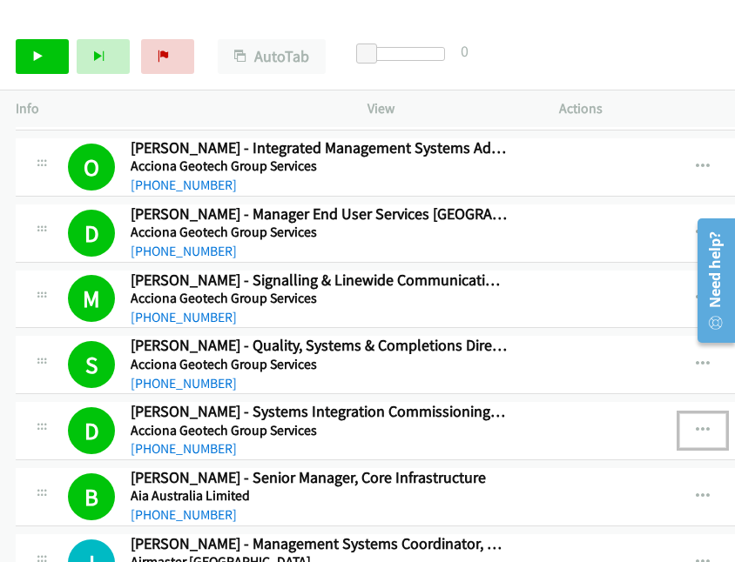
click at [674, 424] on icon "button" at bounding box center [703, 431] width 14 height 14
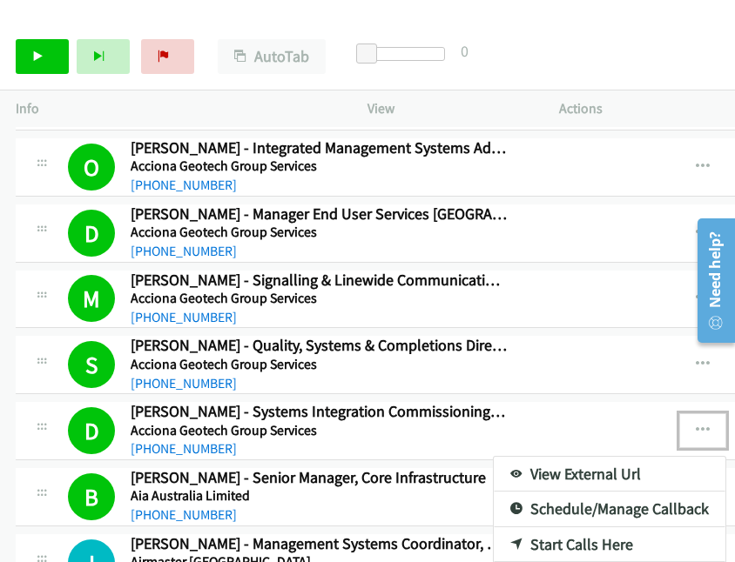
click at [536, 468] on link "View External Url" at bounding box center [610, 474] width 232 height 35
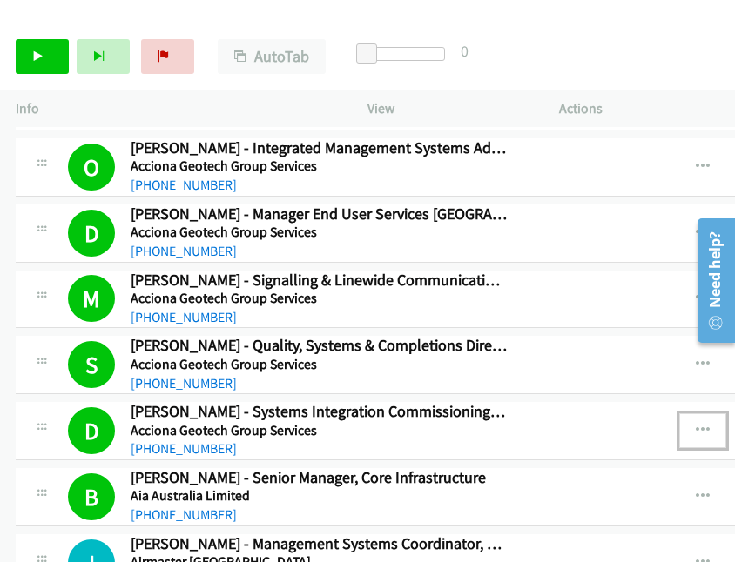
click at [674, 424] on icon "button" at bounding box center [703, 431] width 14 height 14
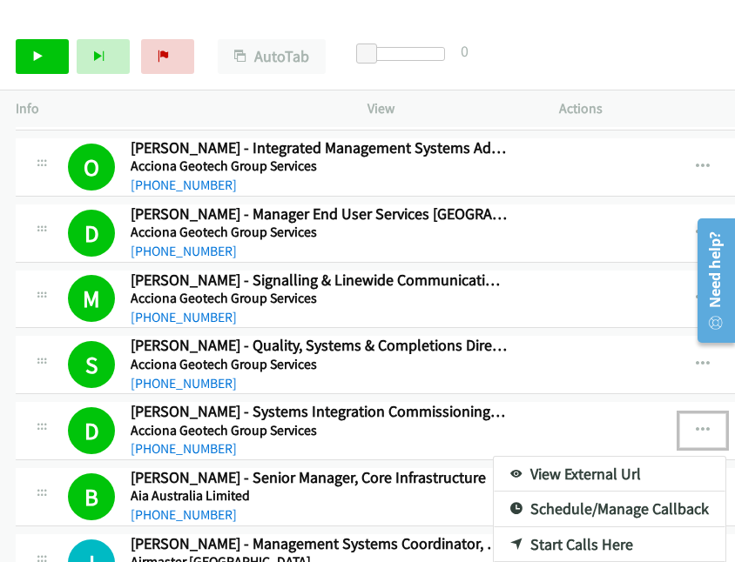
click at [550, 472] on link "View External Url" at bounding box center [610, 474] width 232 height 35
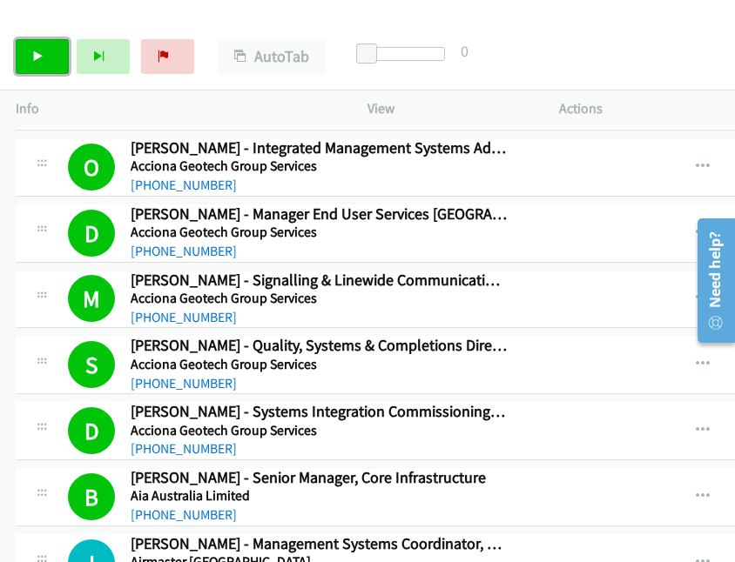
click at [45, 55] on link "Start Calls" at bounding box center [42, 56] width 53 height 35
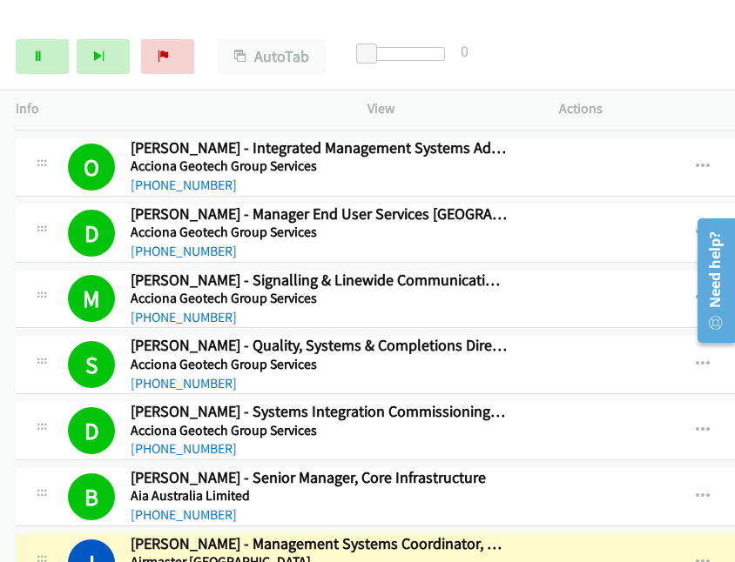
click at [76, 13] on img at bounding box center [73, 30] width 131 height 61
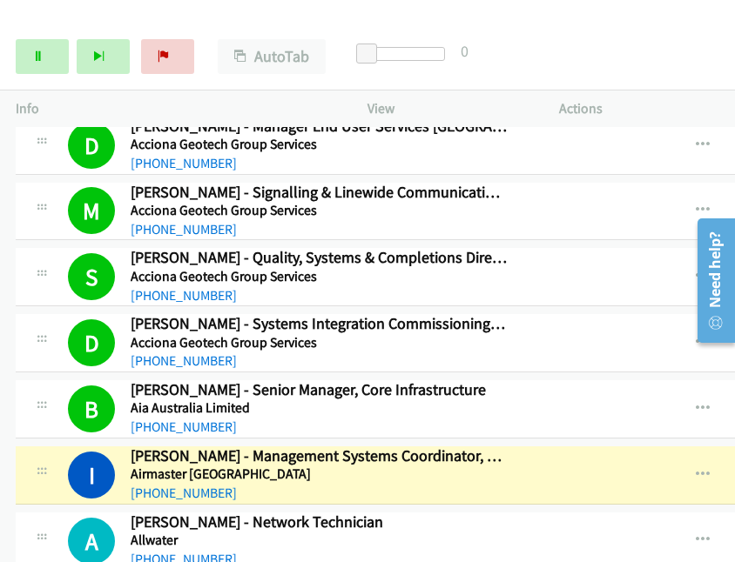
scroll to position [642, 0]
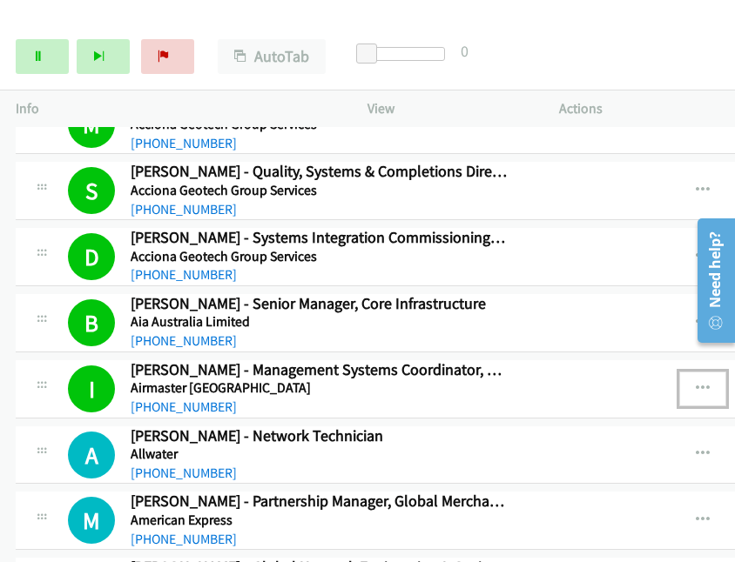
click at [674, 380] on button "button" at bounding box center [702, 389] width 47 height 35
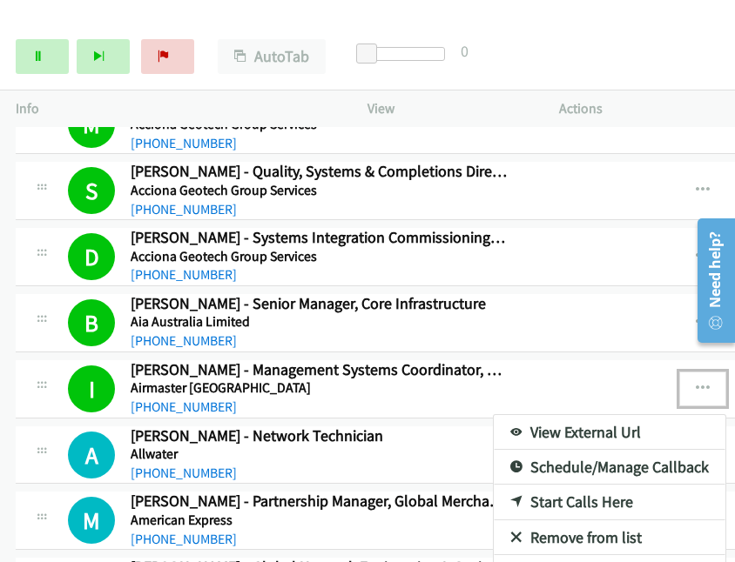
click at [558, 425] on link "View External Url" at bounding box center [610, 432] width 232 height 35
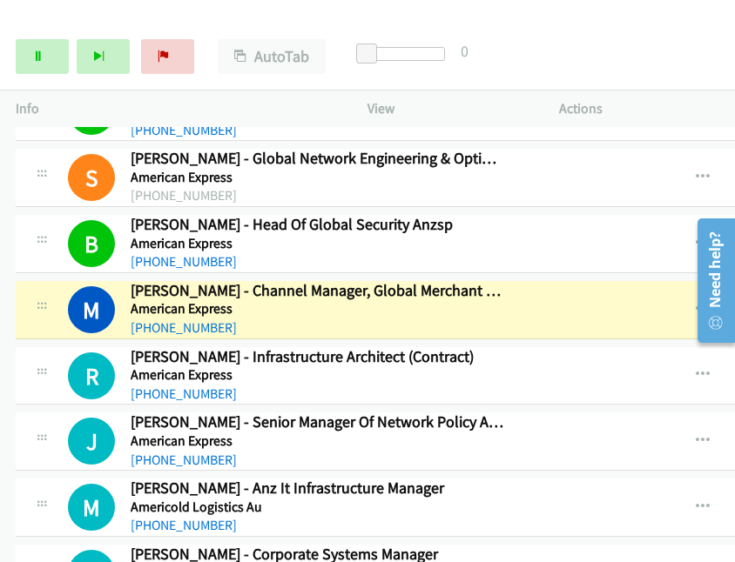
scroll to position [1077, 0]
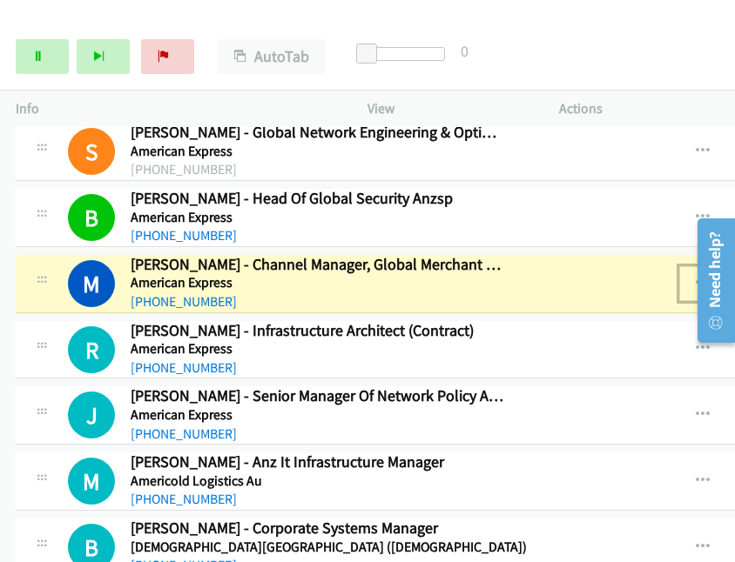
click at [674, 277] on icon "button" at bounding box center [703, 284] width 14 height 14
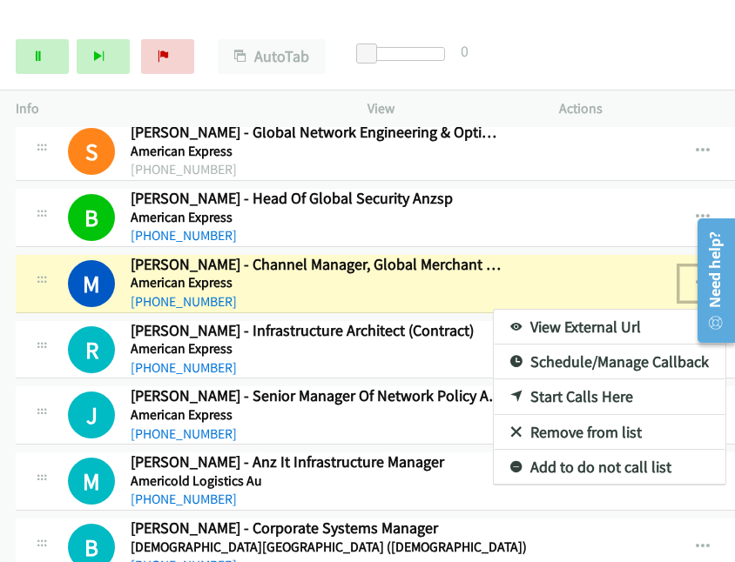
click at [499, 318] on link "View External Url" at bounding box center [610, 327] width 232 height 35
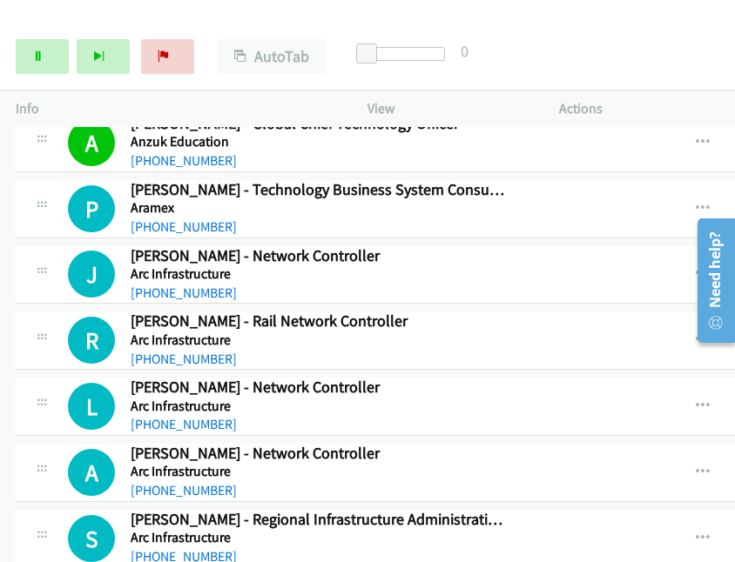
scroll to position [1548, 0]
click at [674, 267] on icon "button" at bounding box center [703, 274] width 14 height 14
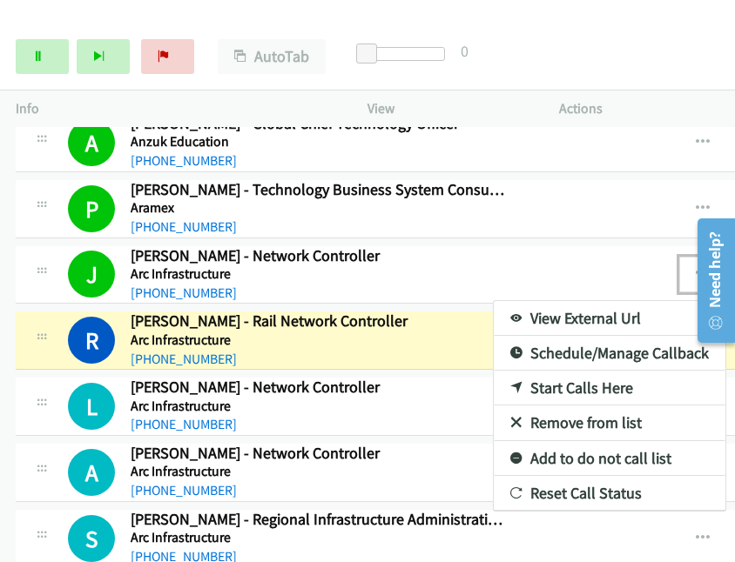
click at [38, 57] on div at bounding box center [367, 281] width 735 height 562
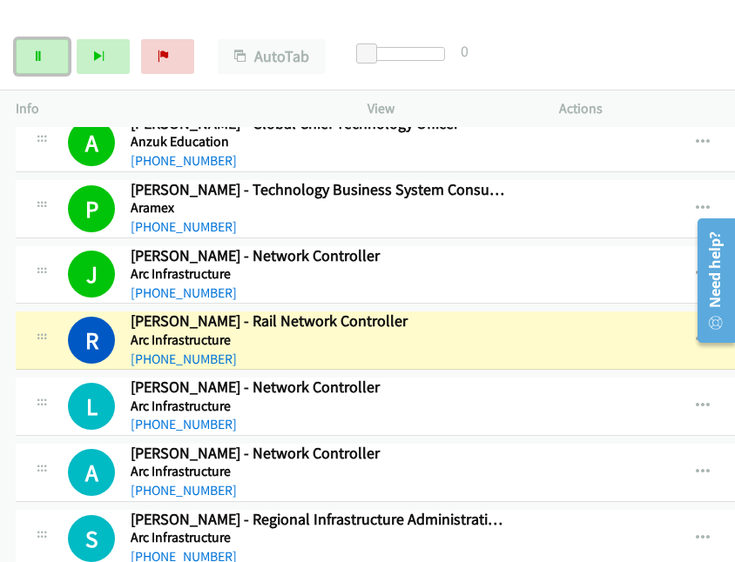
click at [35, 50] on link "Pause" at bounding box center [42, 56] width 53 height 35
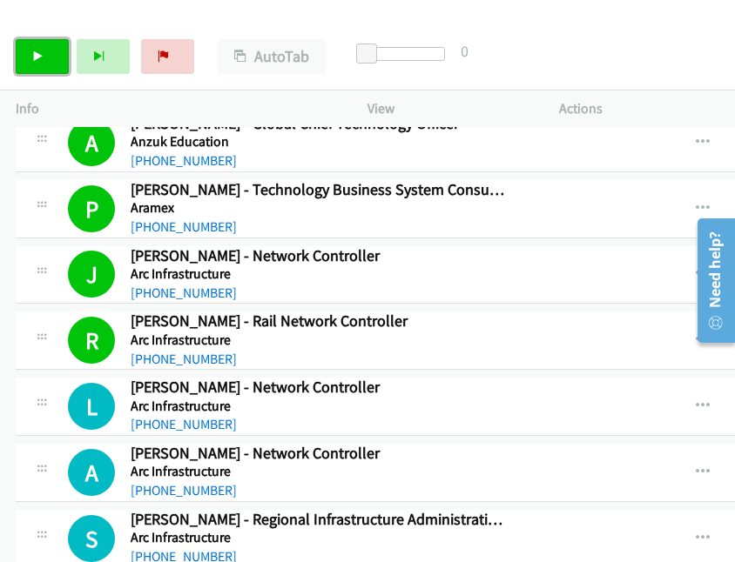
click at [51, 54] on link "Start Calls" at bounding box center [42, 56] width 53 height 35
click at [40, 54] on icon at bounding box center [38, 57] width 12 height 12
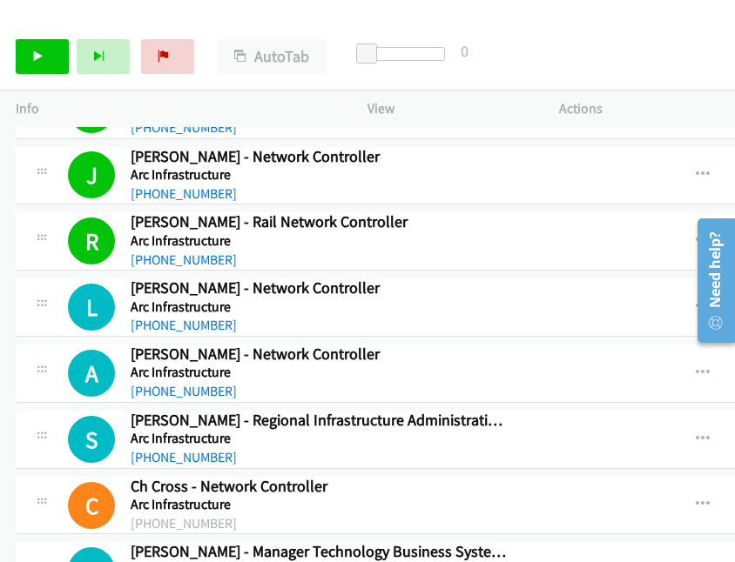
scroll to position [1722, 0]
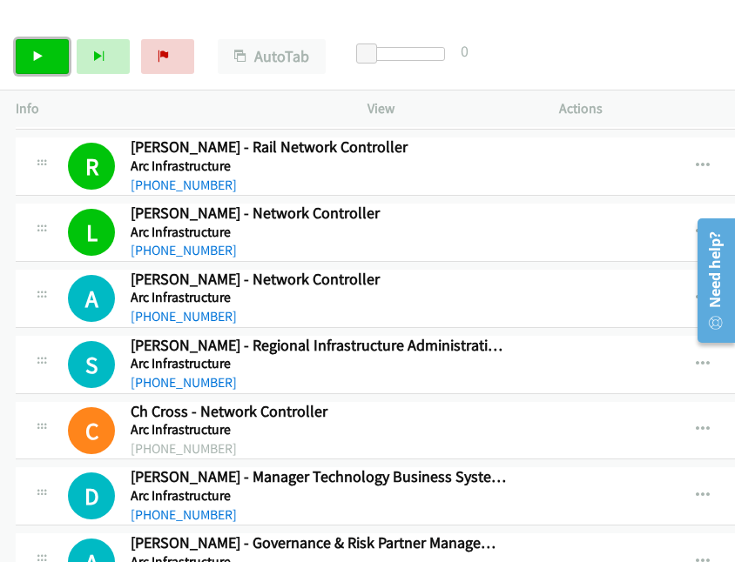
click at [40, 50] on link "Start Calls" at bounding box center [42, 56] width 53 height 35
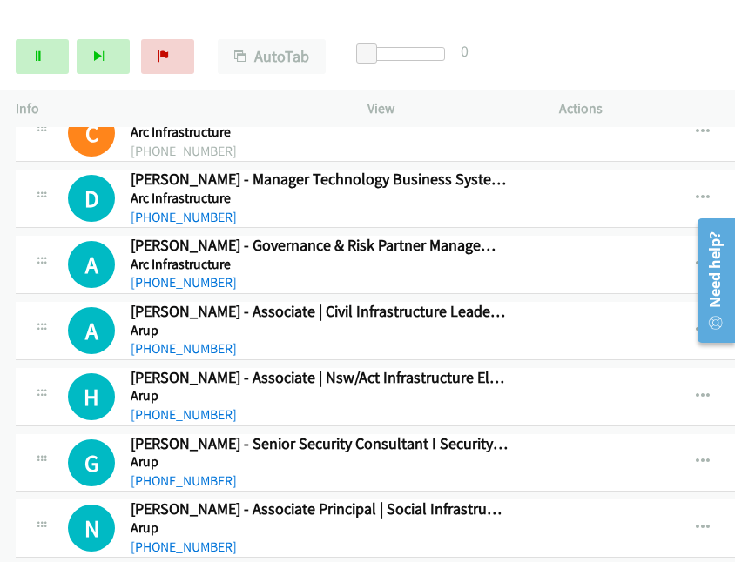
scroll to position [2071, 0]
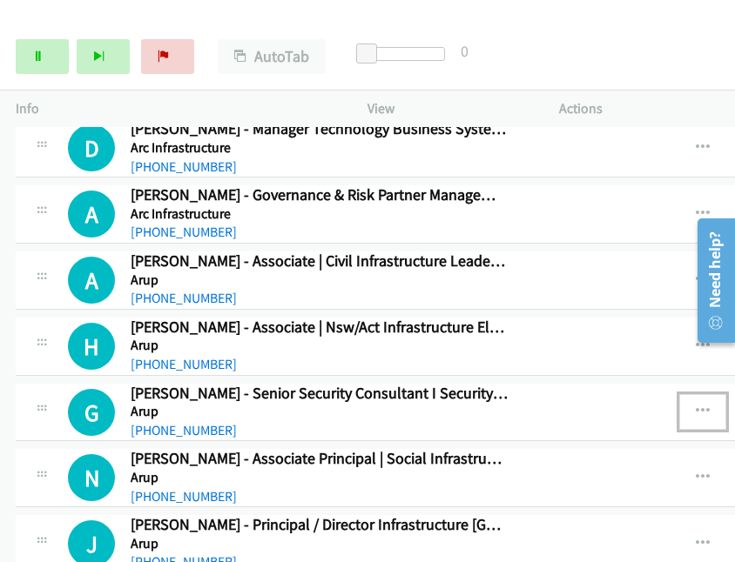
click at [674, 394] on button "button" at bounding box center [702, 411] width 47 height 35
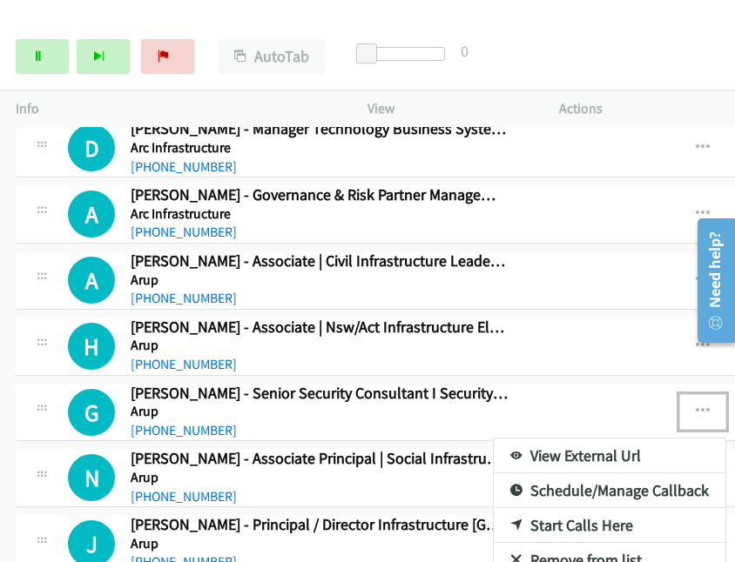
click at [547, 510] on link "Start Calls Here" at bounding box center [610, 525] width 232 height 35
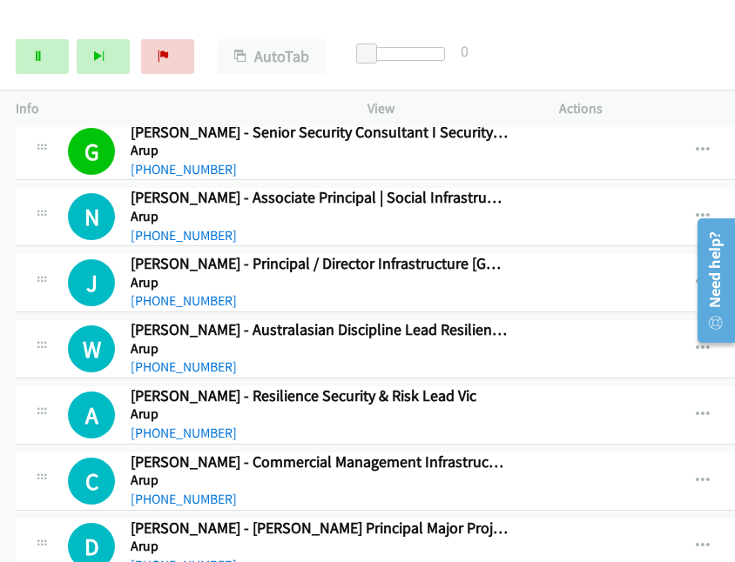
scroll to position [2593, 0]
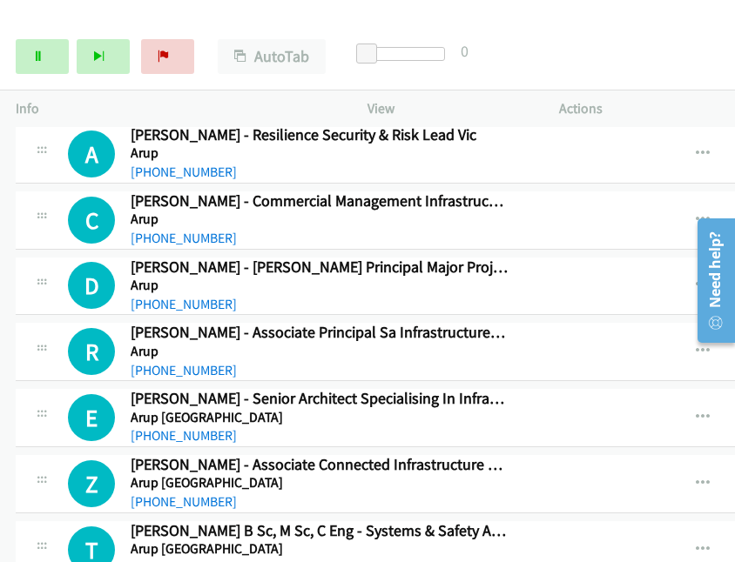
click at [41, 60] on icon at bounding box center [38, 57] width 12 height 12
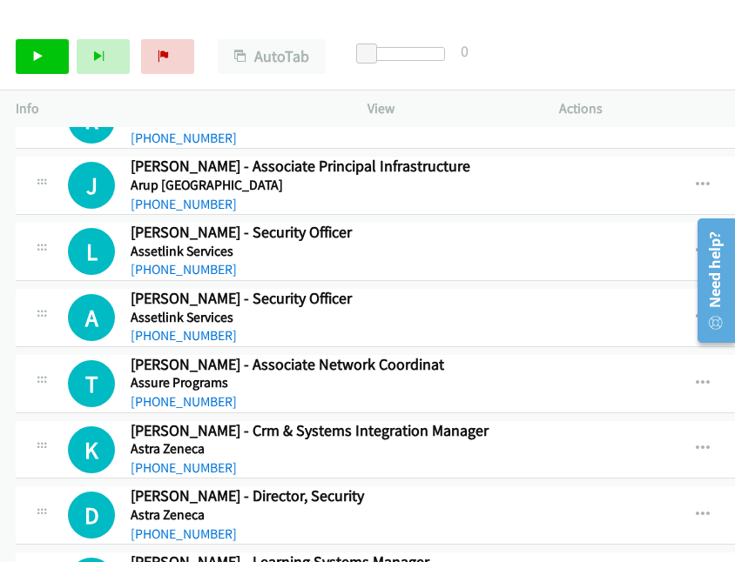
scroll to position [3115, 0]
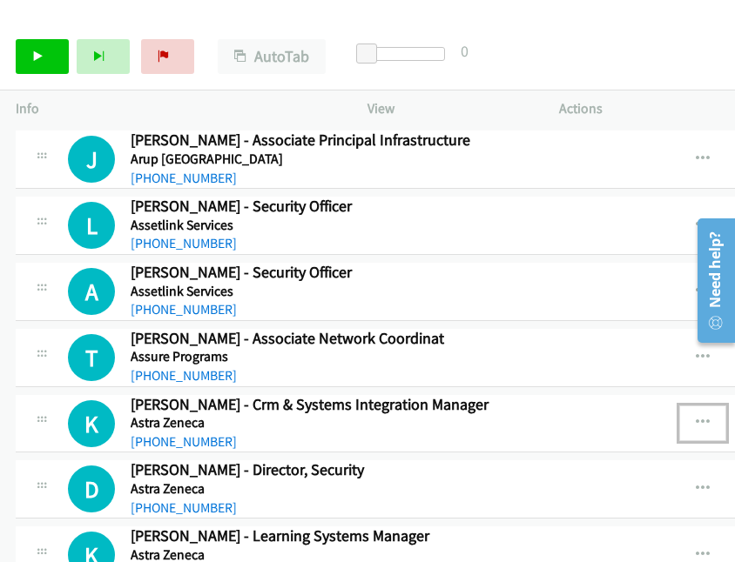
click at [674, 416] on icon "button" at bounding box center [703, 423] width 14 height 14
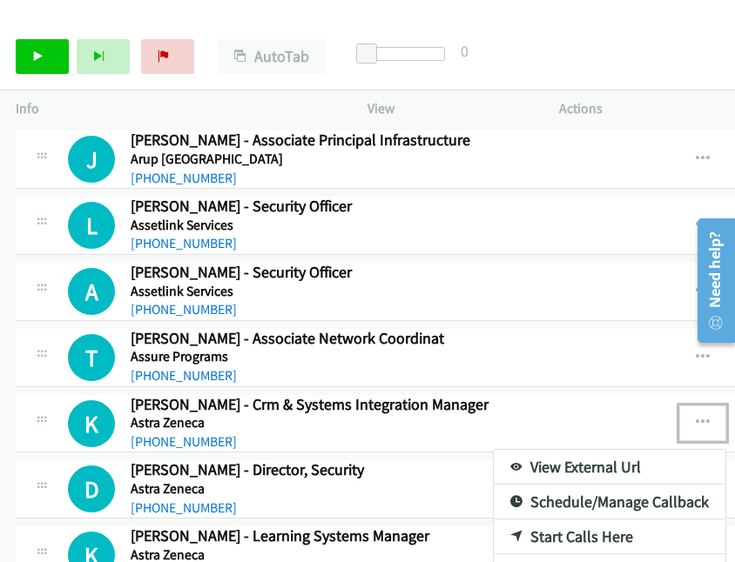
click at [542, 450] on link "View External Url" at bounding box center [610, 467] width 232 height 35
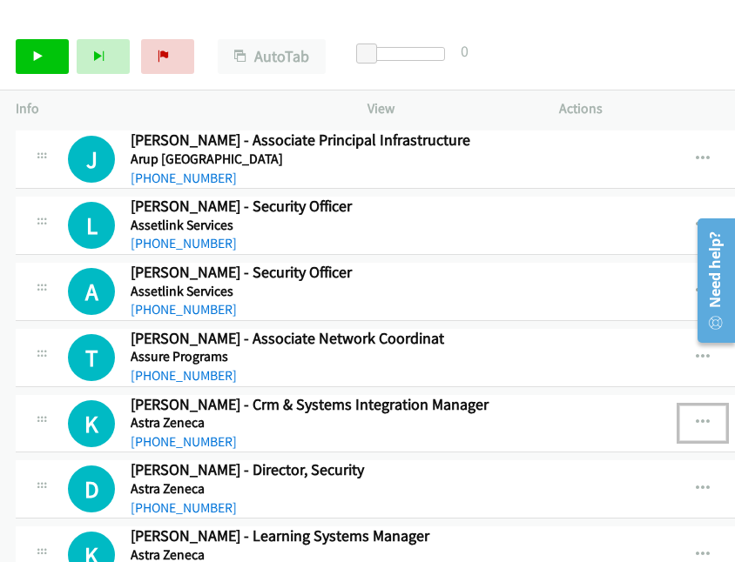
click at [674, 416] on icon "button" at bounding box center [703, 423] width 14 height 14
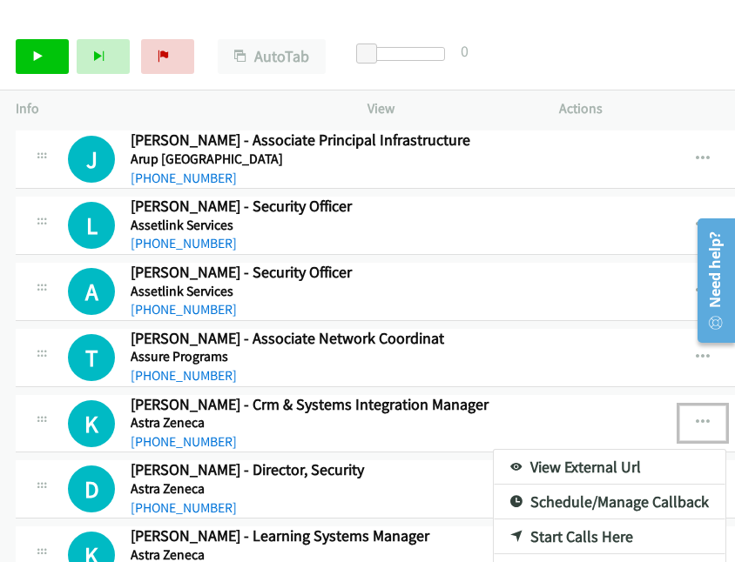
click at [542, 520] on link "Start Calls Here" at bounding box center [610, 537] width 232 height 35
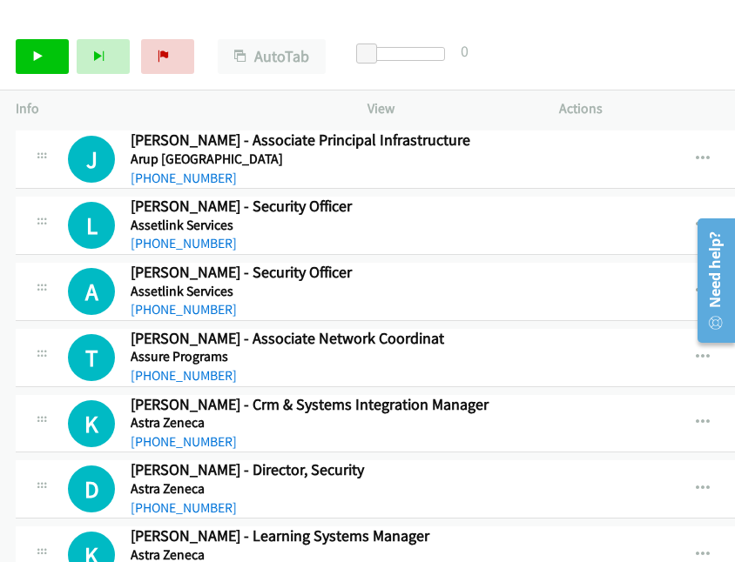
click at [553, 42] on div "Start Calls Pause Next Finish Call Completed AutoTab AutoTab 0" at bounding box center [367, 57] width 735 height 67
click at [30, 53] on link "Start Calls" at bounding box center [42, 56] width 53 height 35
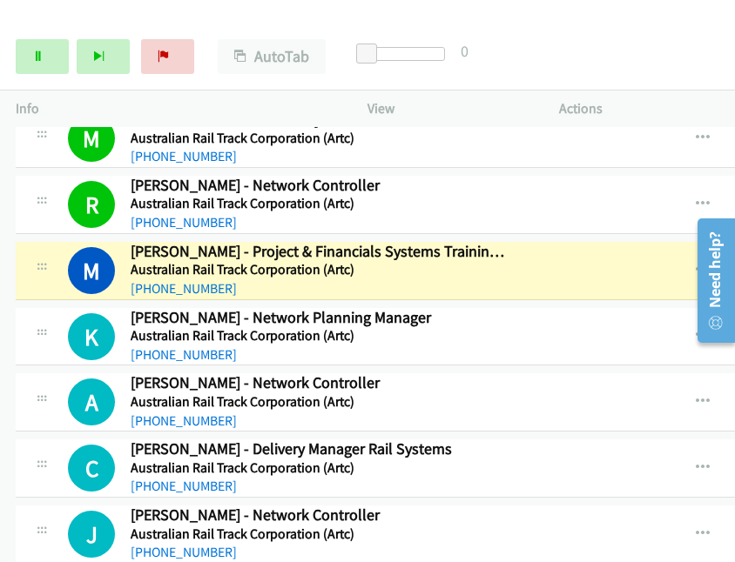
scroll to position [3958, 0]
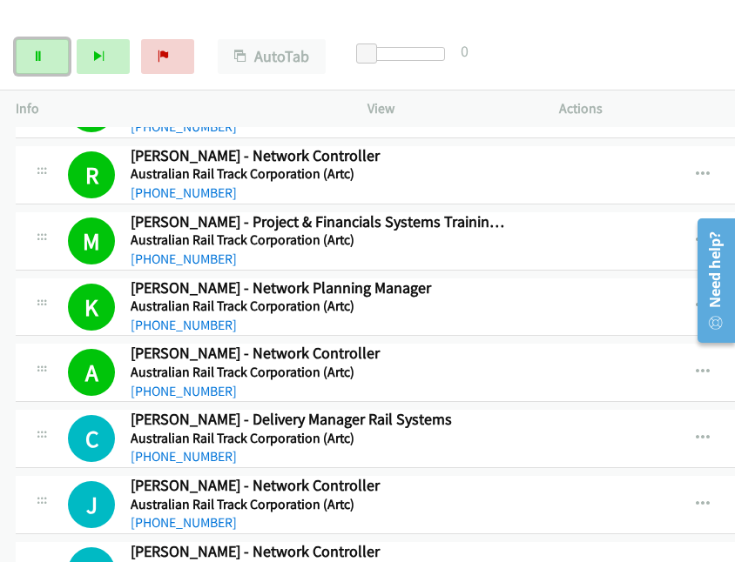
click at [45, 60] on link "Pause" at bounding box center [42, 56] width 53 height 35
click at [547, 361] on div "A Callback Scheduled Andrew Moore - Network Controller Australian Rail Track Co…" at bounding box center [342, 372] width 549 height 57
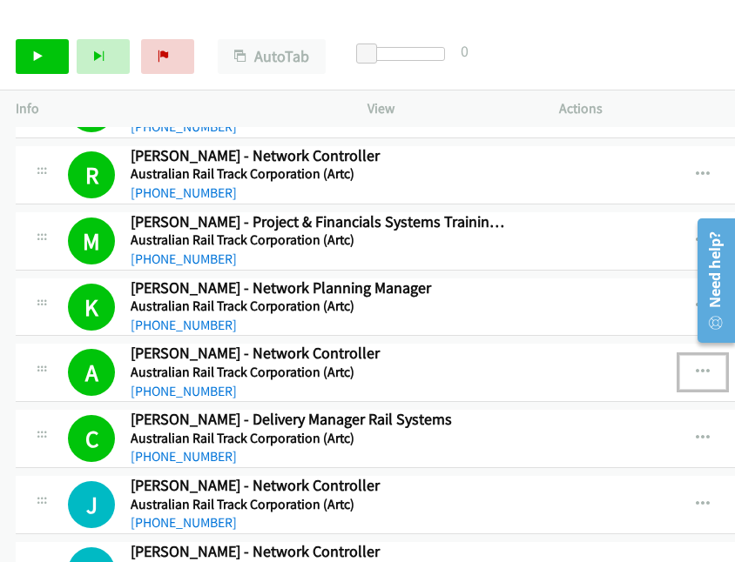
click at [674, 366] on icon "button" at bounding box center [703, 373] width 14 height 14
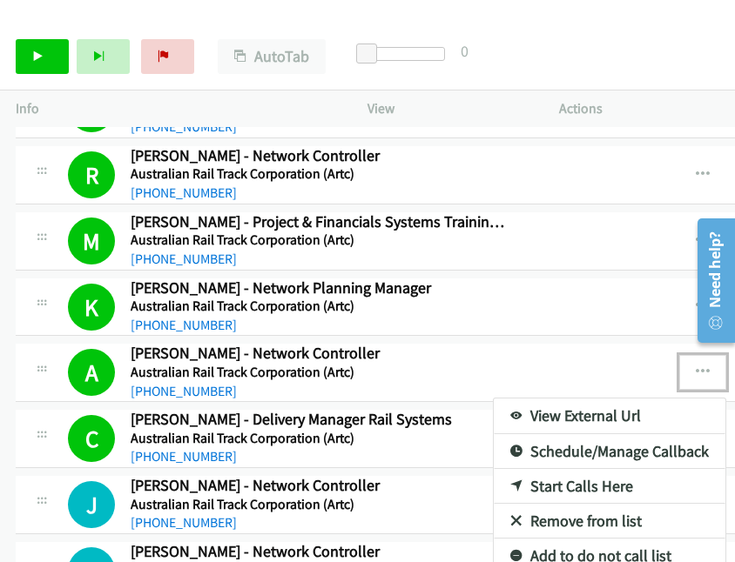
click at [531, 399] on link "View External Url" at bounding box center [610, 416] width 232 height 35
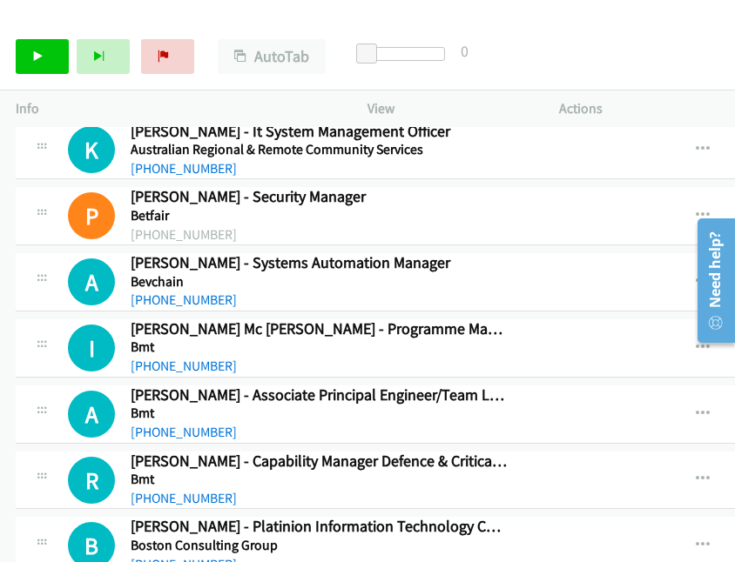
scroll to position [5874, 0]
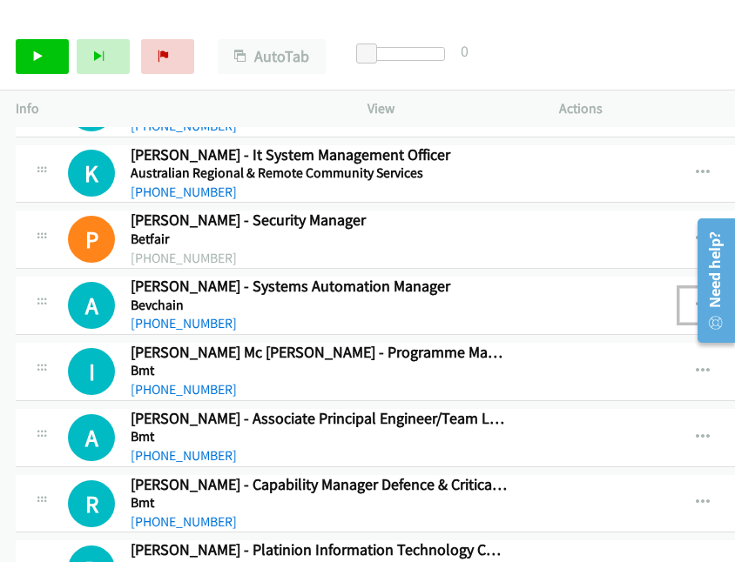
click at [674, 299] on icon "button" at bounding box center [703, 306] width 14 height 14
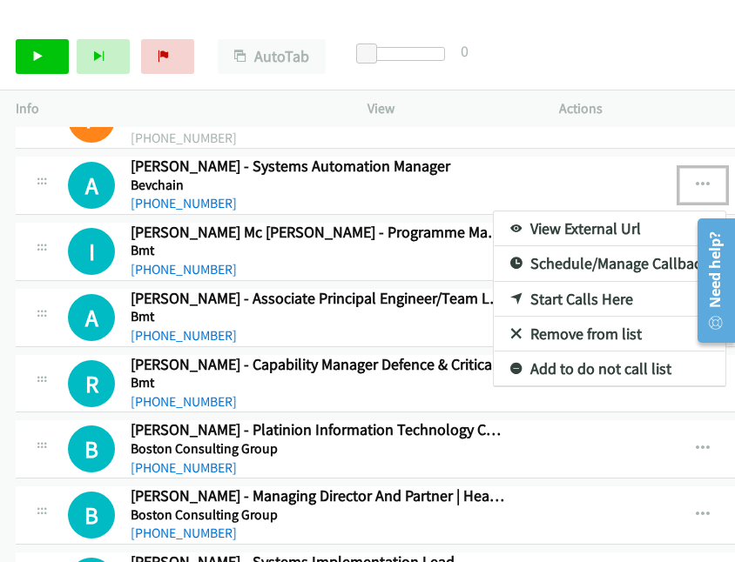
scroll to position [6048, 0]
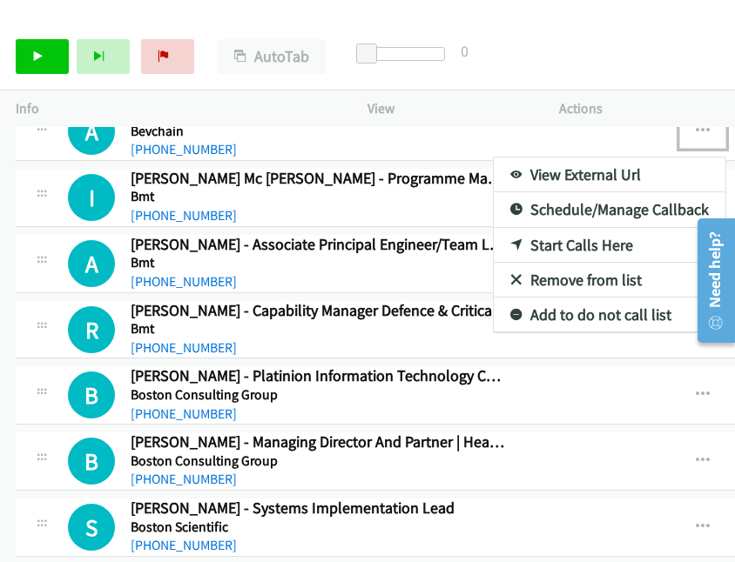
click at [657, 330] on div at bounding box center [367, 281] width 735 height 562
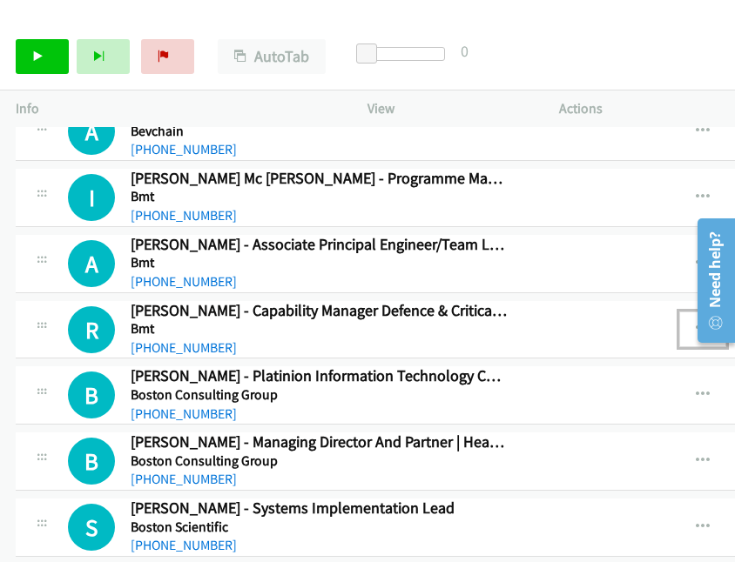
click at [674, 322] on icon "button" at bounding box center [703, 329] width 14 height 14
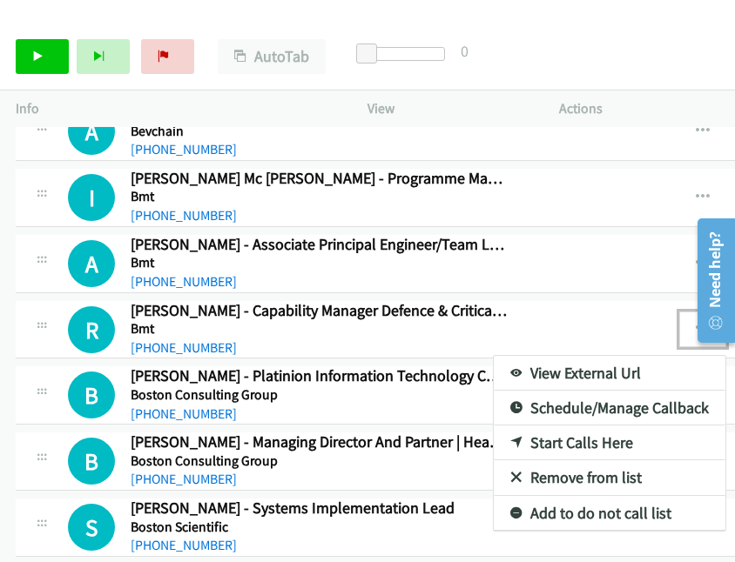
click at [537, 426] on link "Start Calls Here" at bounding box center [610, 443] width 232 height 35
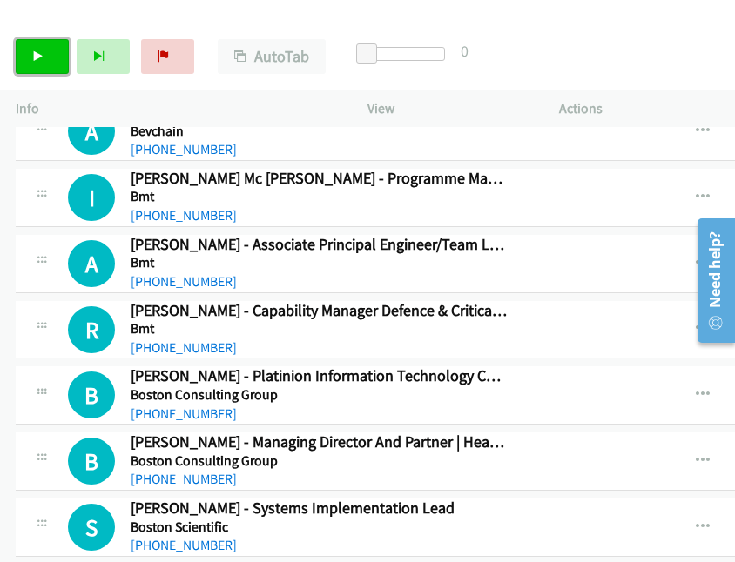
click at [37, 52] on icon at bounding box center [38, 57] width 12 height 12
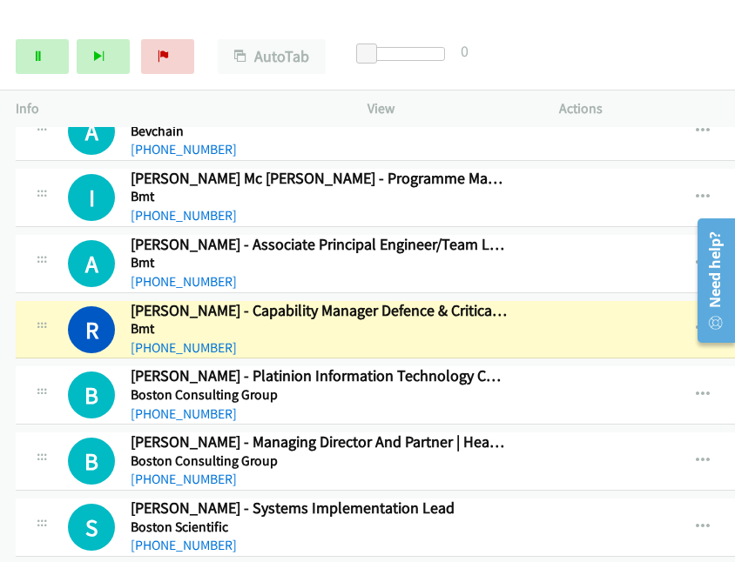
scroll to position [6135, 0]
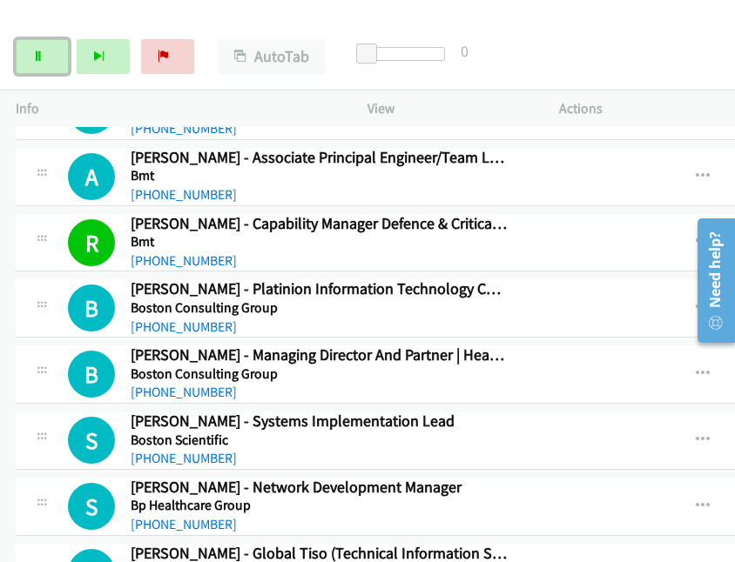
click at [51, 50] on link "Pause" at bounding box center [42, 56] width 53 height 35
click at [522, 219] on div "R Callback Scheduled Robyn Pritchard - Capability Manager Defence & Critical In…" at bounding box center [342, 242] width 549 height 57
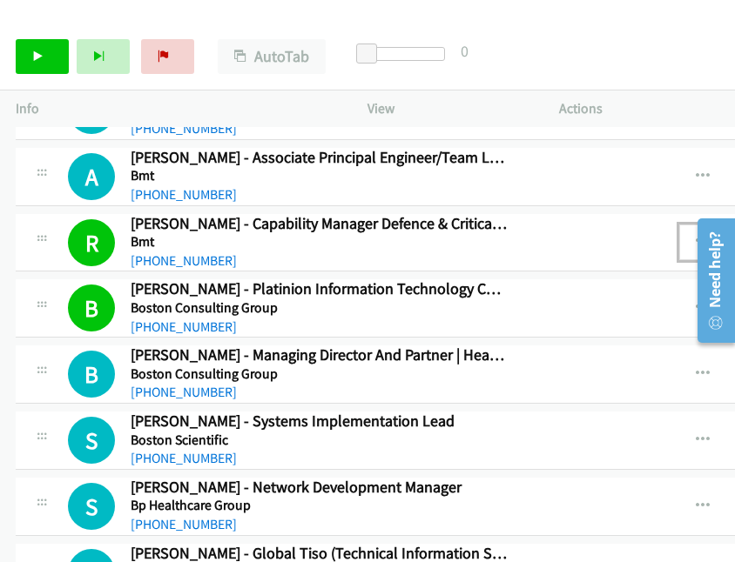
click at [674, 235] on icon "button" at bounding box center [703, 242] width 14 height 14
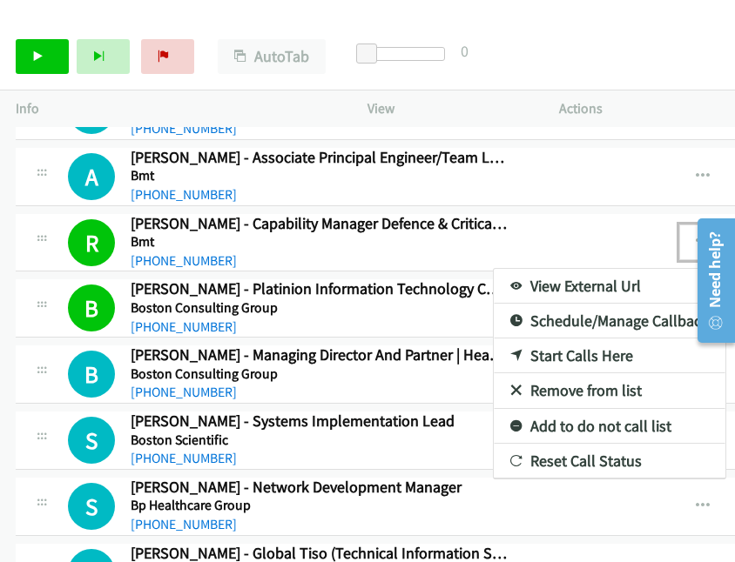
click at [514, 269] on link "View External Url" at bounding box center [610, 286] width 232 height 35
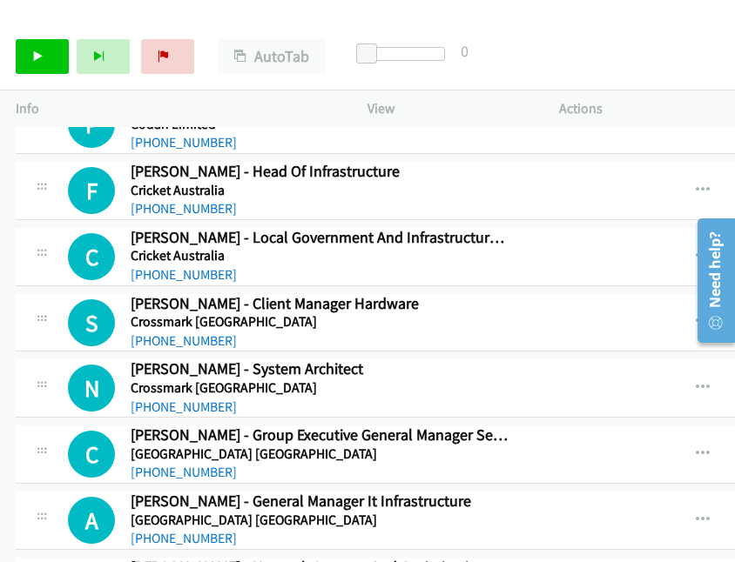
scroll to position [7528, 0]
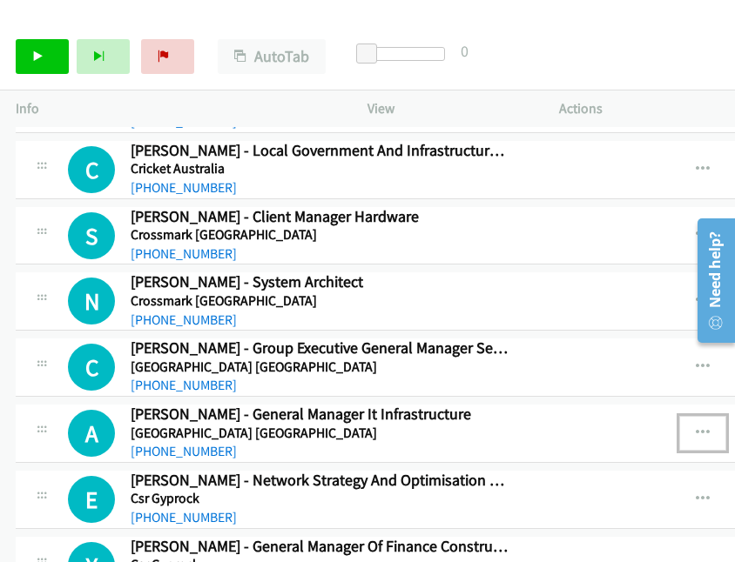
click at [674, 427] on icon "button" at bounding box center [703, 434] width 14 height 14
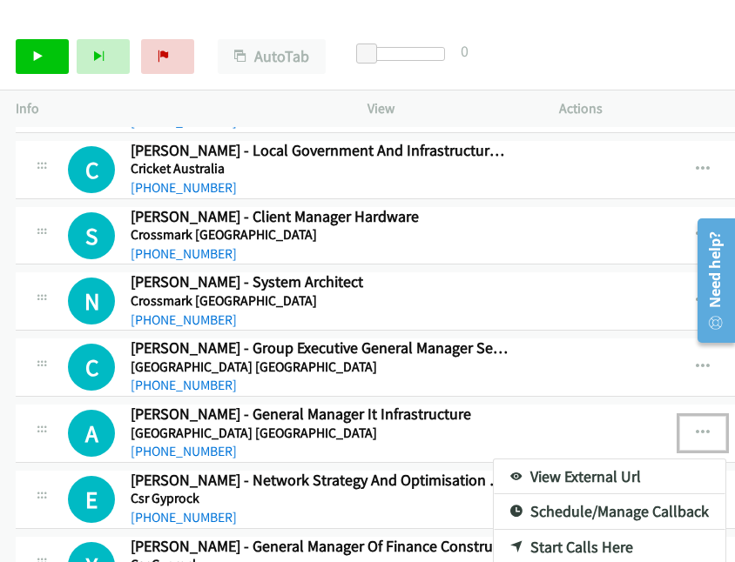
click at [564, 530] on link "Start Calls Here" at bounding box center [610, 547] width 232 height 35
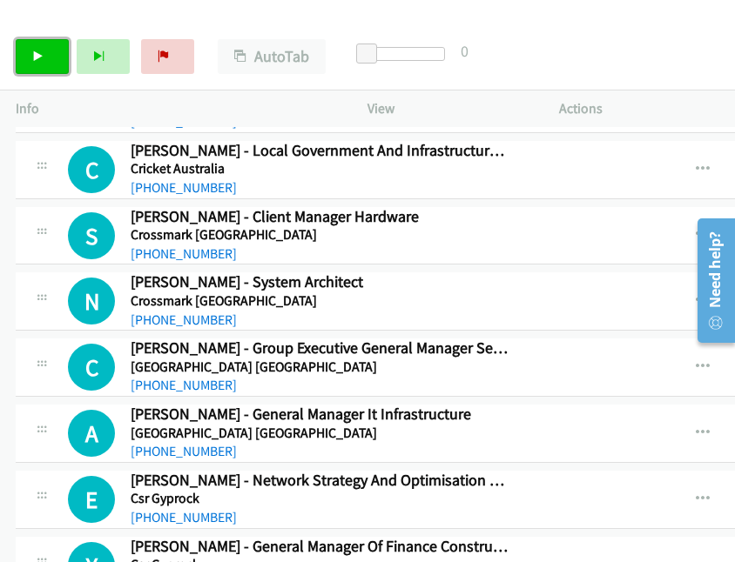
click at [47, 59] on link "Start Calls" at bounding box center [42, 56] width 53 height 35
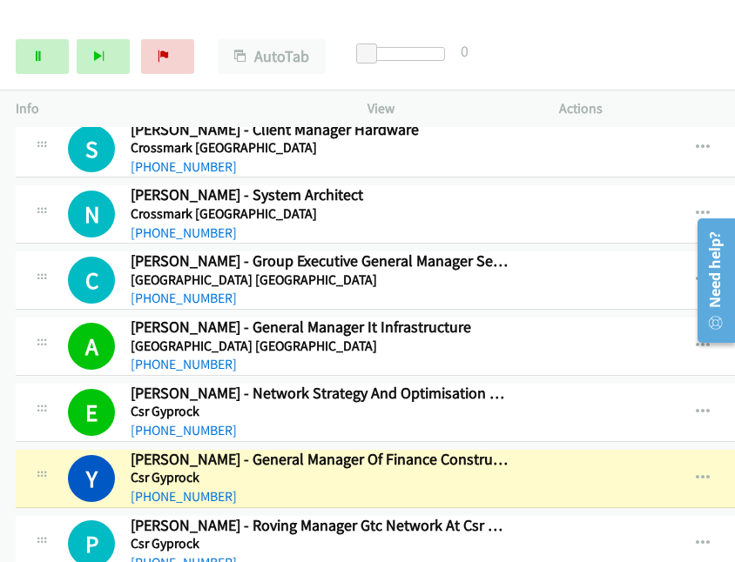
scroll to position [7702, 0]
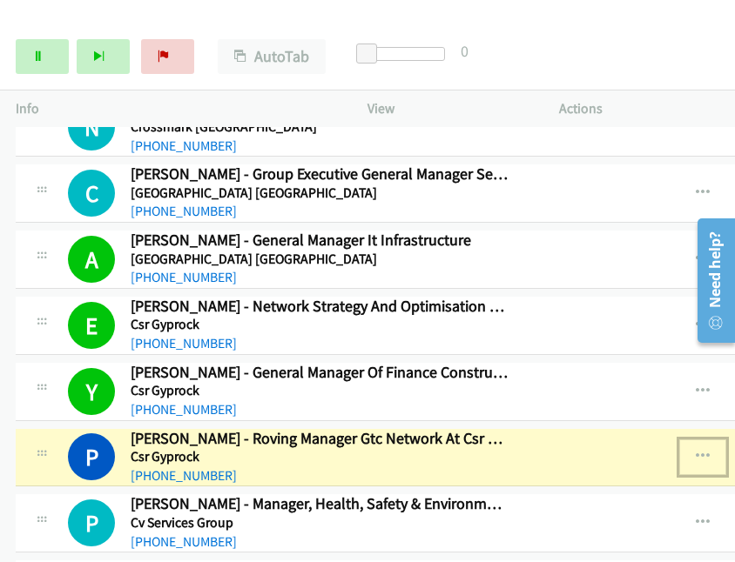
click at [674, 450] on icon "button" at bounding box center [703, 457] width 14 height 14
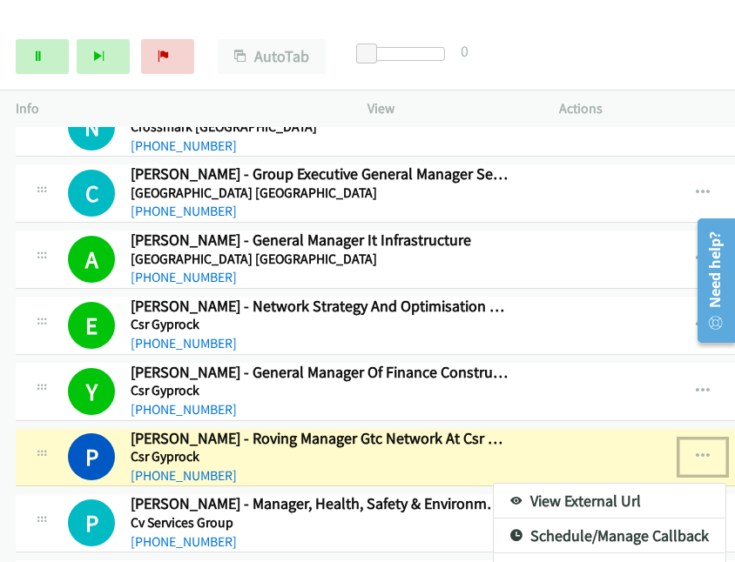
click at [535, 484] on link "View External Url" at bounding box center [610, 501] width 232 height 35
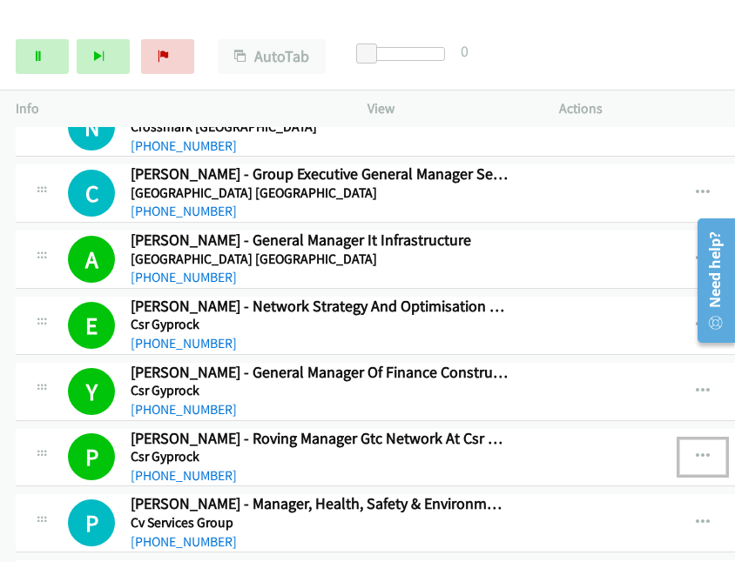
click at [674, 450] on icon "button" at bounding box center [703, 457] width 14 height 14
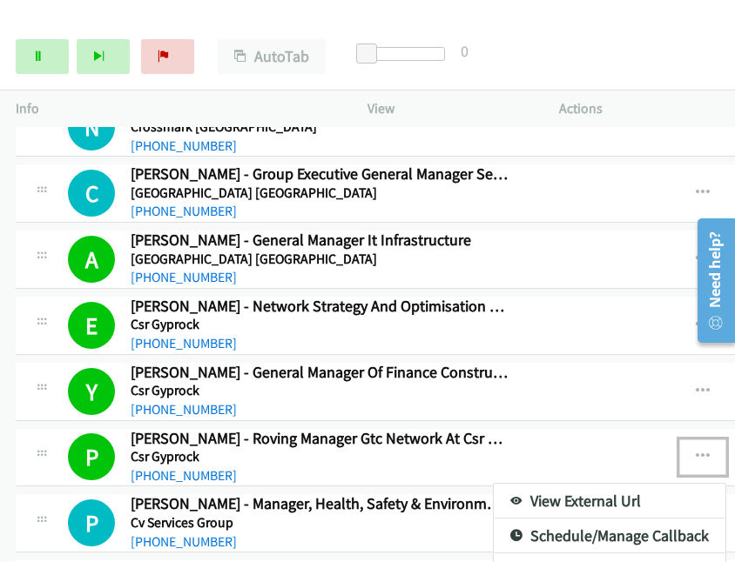
click at [538, 484] on link "View External Url" at bounding box center [610, 501] width 232 height 35
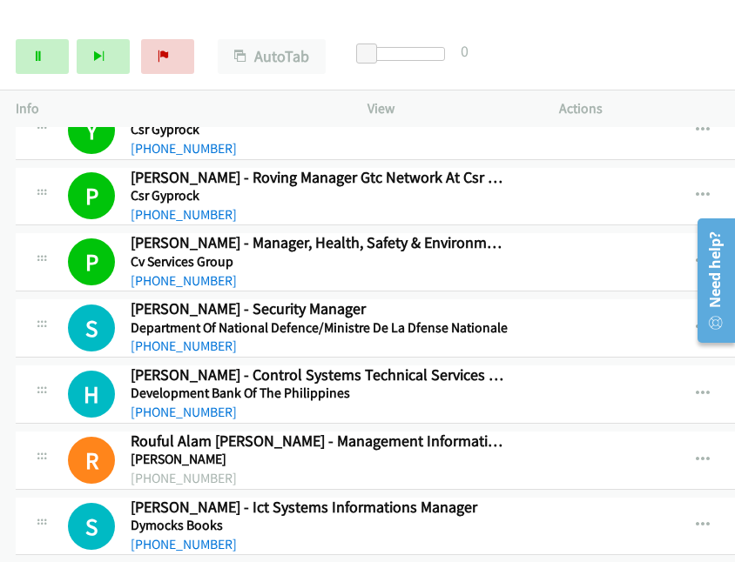
scroll to position [8138, 0]
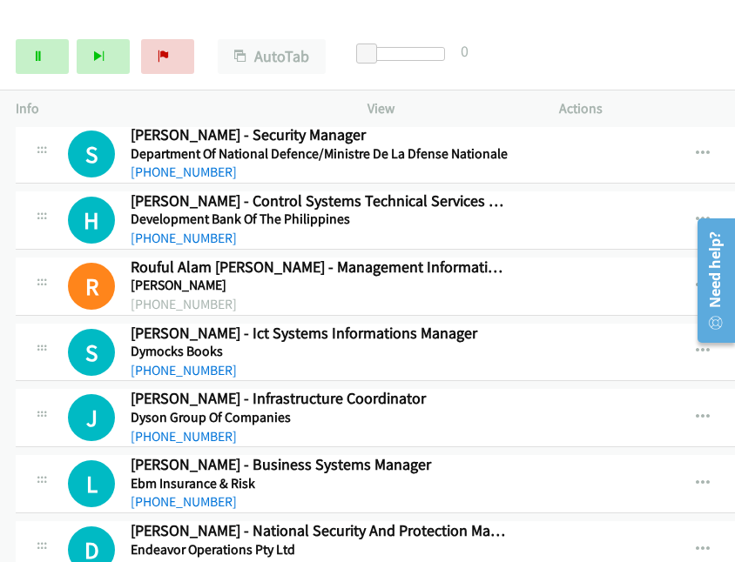
click at [522, 324] on div "S Callback Scheduled Stuart Smith - Ict Systems Informations Manager Dymocks Bo…" at bounding box center [342, 352] width 549 height 57
click at [674, 345] on icon "button" at bounding box center [703, 352] width 14 height 14
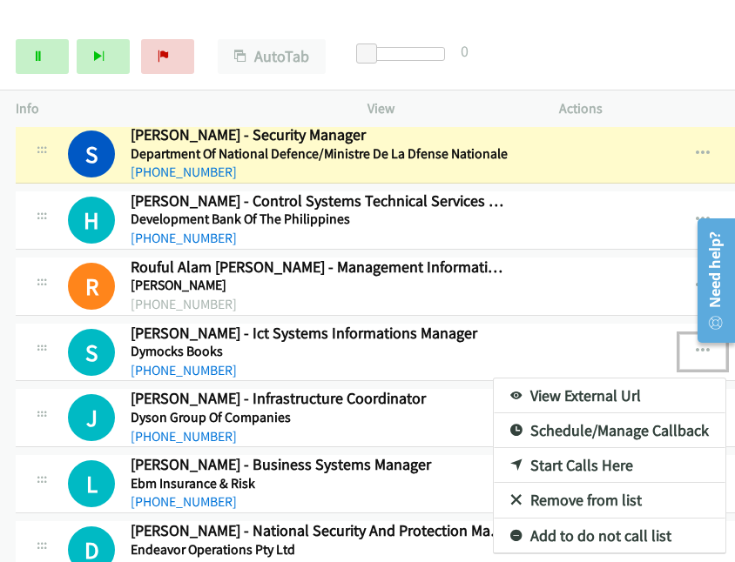
click at [535, 448] on link "Start Calls Here" at bounding box center [610, 465] width 232 height 35
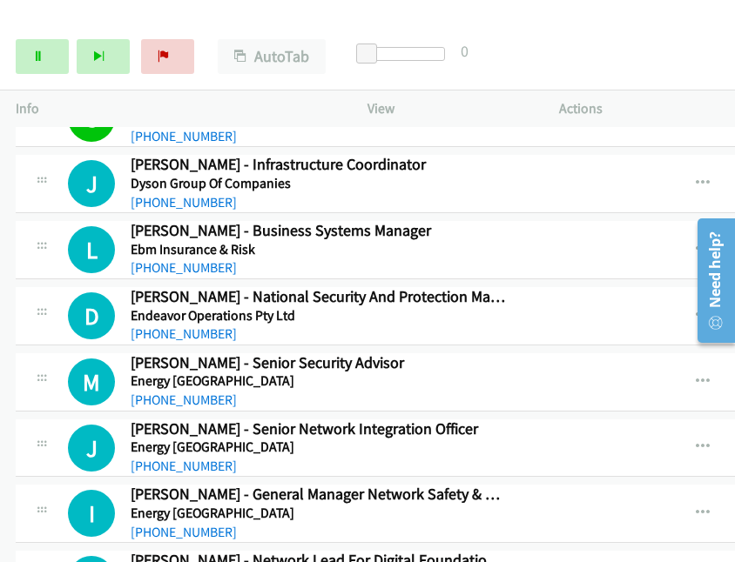
scroll to position [8399, 0]
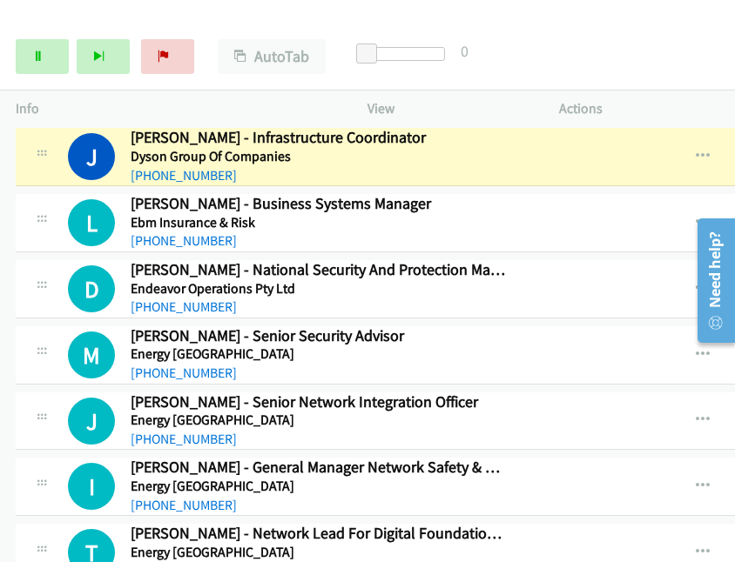
click at [579, 349] on td "M Callback Scheduled Mick Mc Carthy - Senior Security Advisor Energy Queensland…" at bounding box center [601, 355] width 1202 height 66
click at [674, 414] on icon "button" at bounding box center [703, 421] width 14 height 14
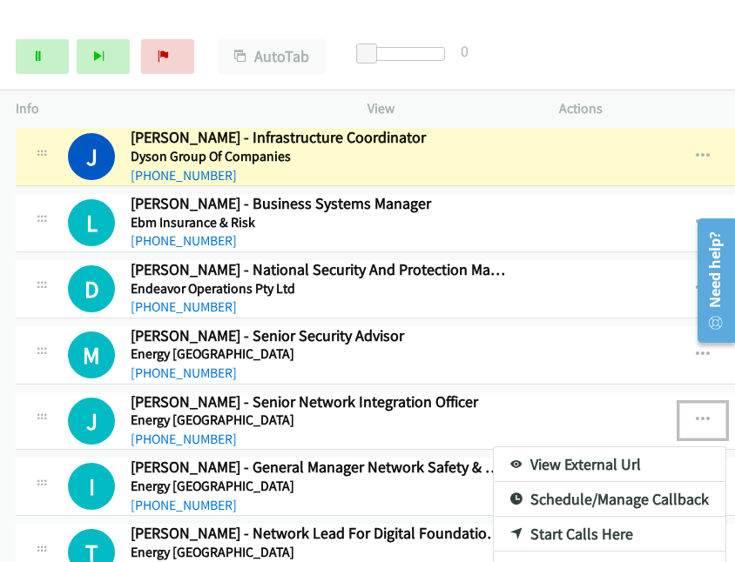
click at [555, 517] on link "Start Calls Here" at bounding box center [610, 534] width 232 height 35
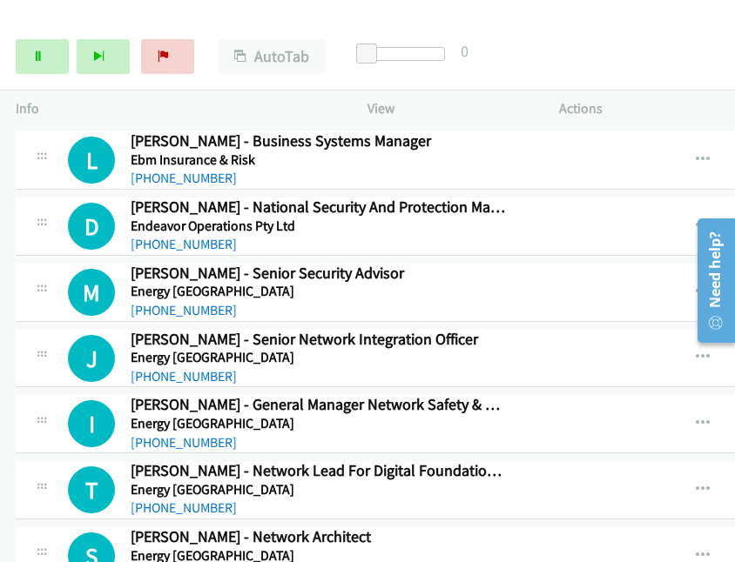
scroll to position [8486, 0]
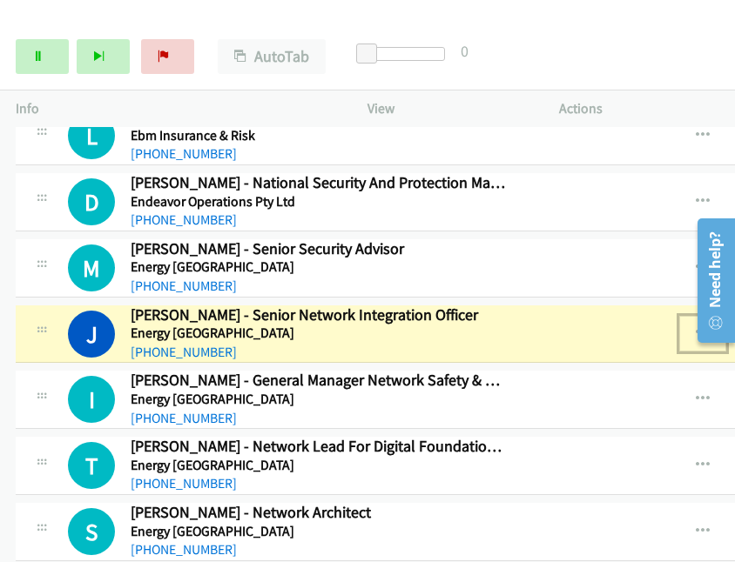
click at [477, 474] on div "+61 419 240 025" at bounding box center [319, 484] width 377 height 21
click at [674, 327] on icon "button" at bounding box center [703, 334] width 14 height 14
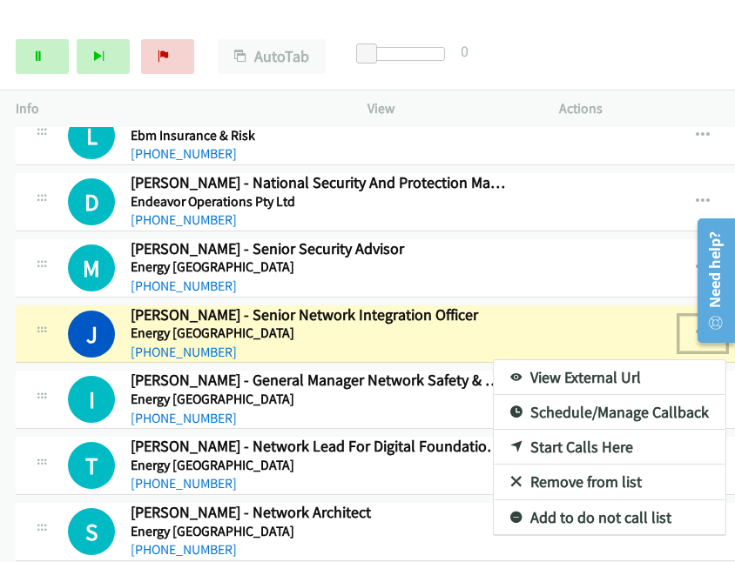
click at [529, 360] on link "View External Url" at bounding box center [610, 377] width 232 height 35
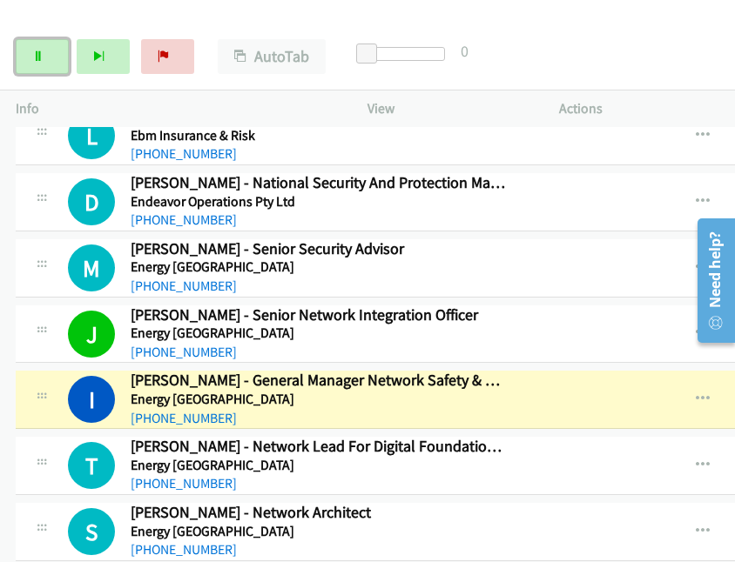
click at [52, 64] on link "Pause" at bounding box center [42, 56] width 53 height 35
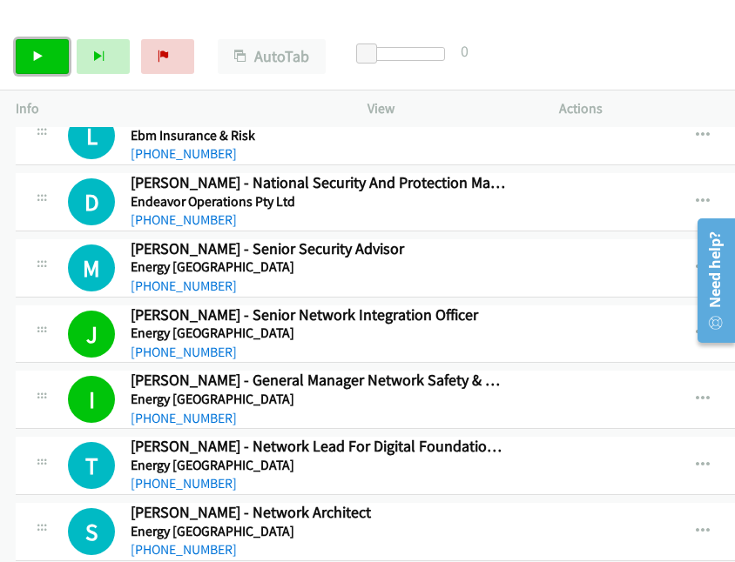
click at [49, 55] on link "Start Calls" at bounding box center [42, 56] width 53 height 35
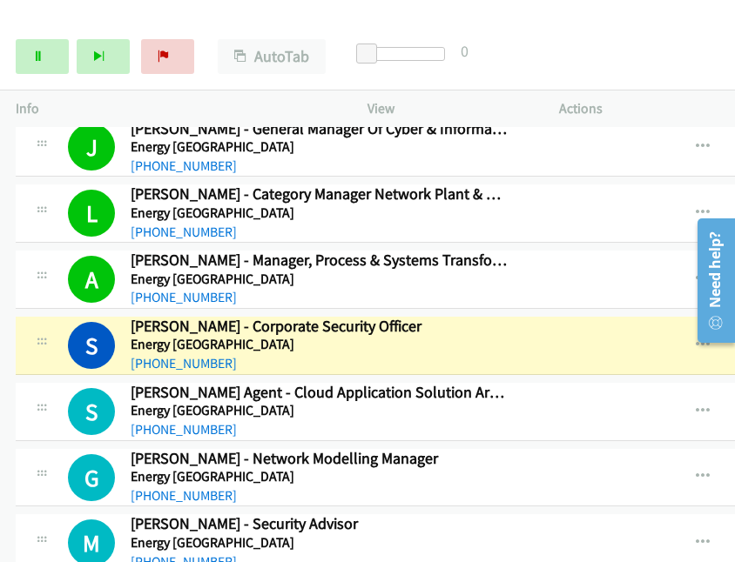
scroll to position [9095, 0]
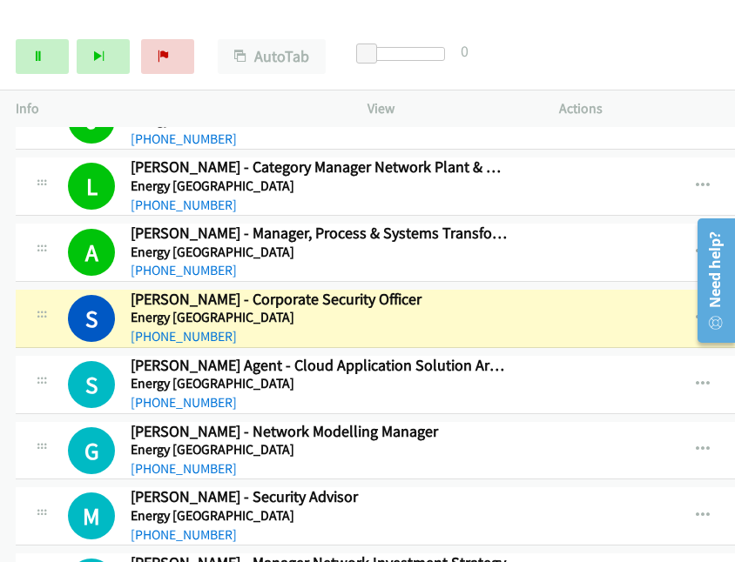
drag, startPoint x: 526, startPoint y: 252, endPoint x: 540, endPoint y: 259, distance: 16.0
click at [526, 290] on div "S Callback Scheduled Shelley Carson - Corporate Security Officer Energy Queensl…" at bounding box center [342, 318] width 549 height 57
click at [674, 312] on icon "button" at bounding box center [703, 319] width 14 height 14
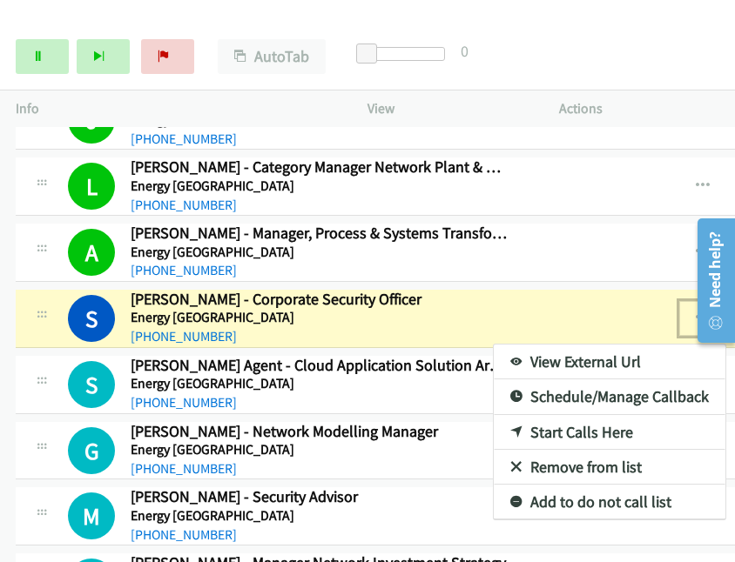
click at [547, 345] on link "View External Url" at bounding box center [610, 362] width 232 height 35
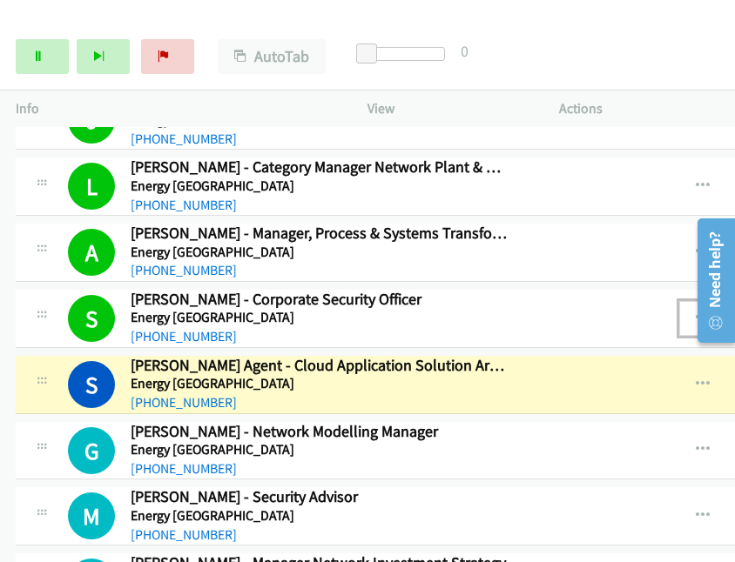
click at [674, 312] on icon "button" at bounding box center [703, 319] width 14 height 14
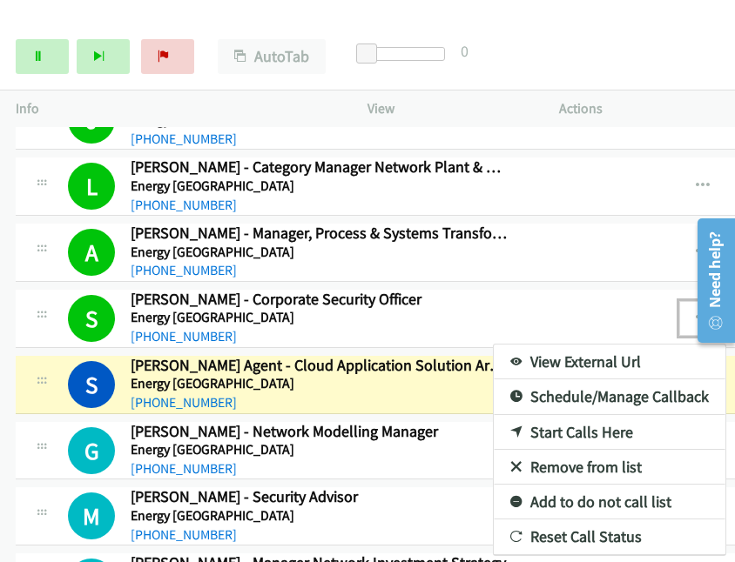
click at [512, 345] on link "View External Url" at bounding box center [610, 362] width 232 height 35
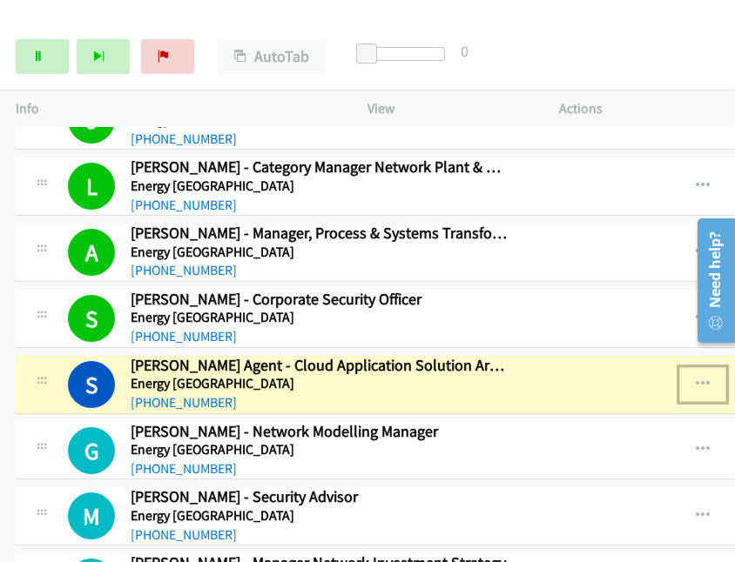
click at [674, 378] on icon "button" at bounding box center [703, 385] width 14 height 14
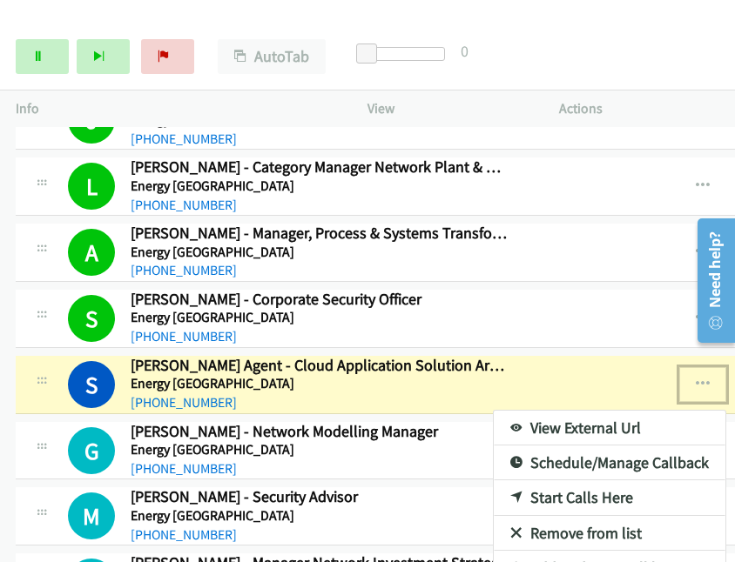
click at [540, 411] on link "View External Url" at bounding box center [610, 428] width 232 height 35
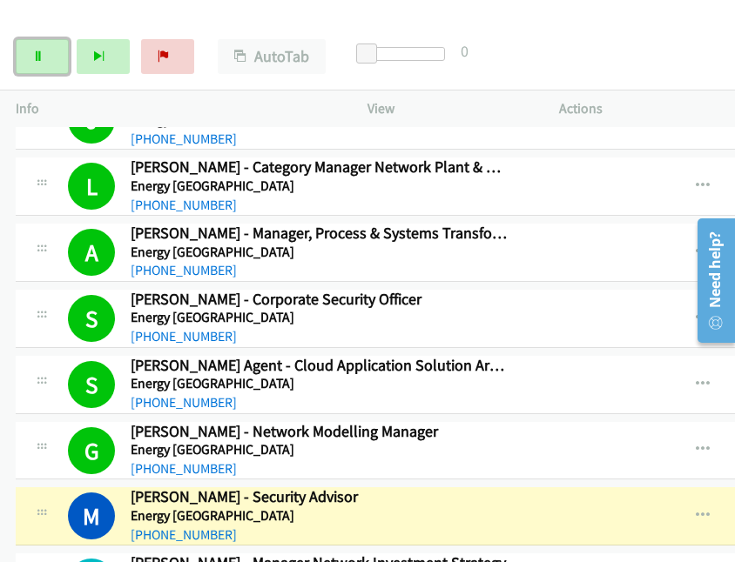
click at [45, 55] on link "Pause" at bounding box center [42, 56] width 53 height 35
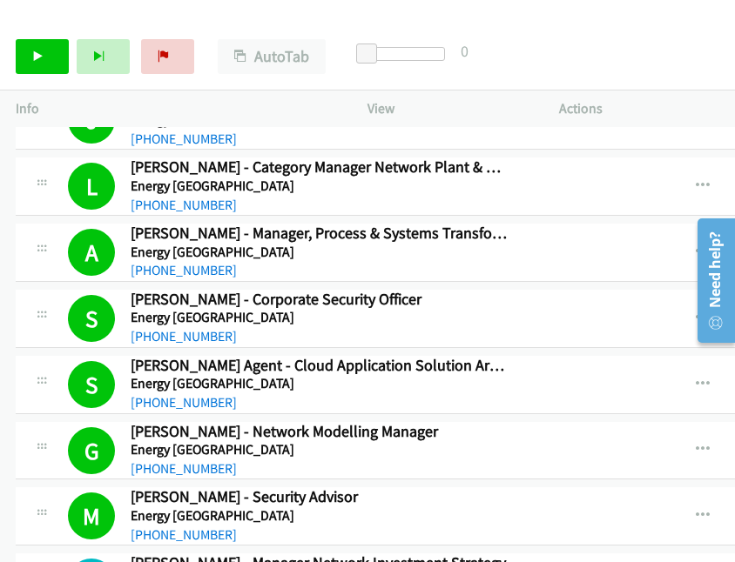
click at [569, 51] on div "Start Calls Pause Next Finish Call Completed AutoTab AutoTab 0" at bounding box center [367, 57] width 735 height 67
click at [674, 378] on icon "button" at bounding box center [703, 385] width 14 height 14
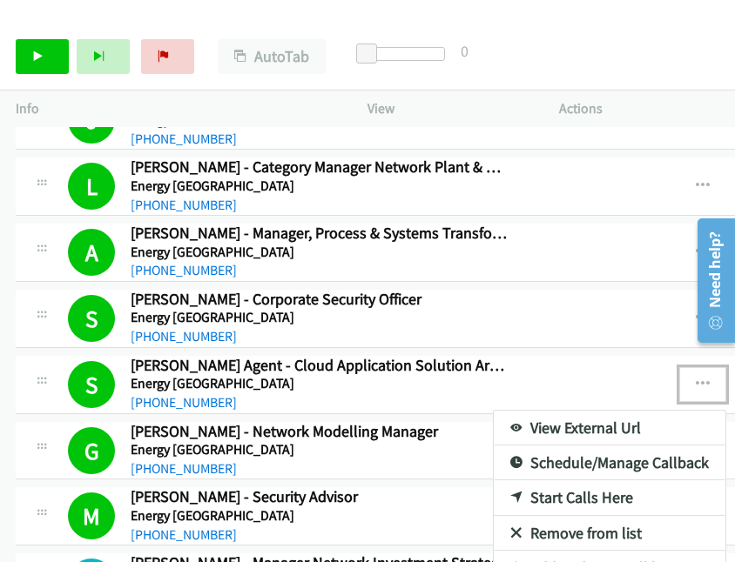
click at [504, 411] on link "View External Url" at bounding box center [610, 428] width 232 height 35
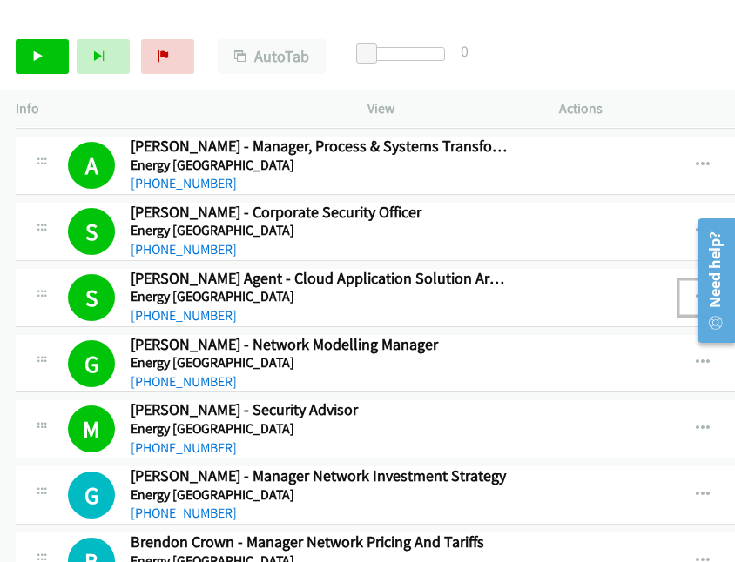
scroll to position [9269, 0]
